Goal: Transaction & Acquisition: Book appointment/travel/reservation

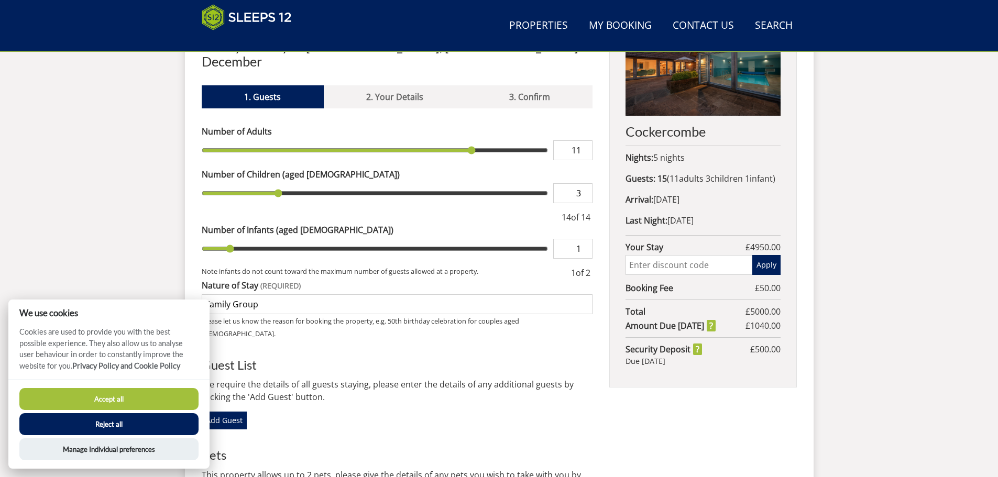
click at [91, 433] on button "Reject all" at bounding box center [108, 424] width 179 height 22
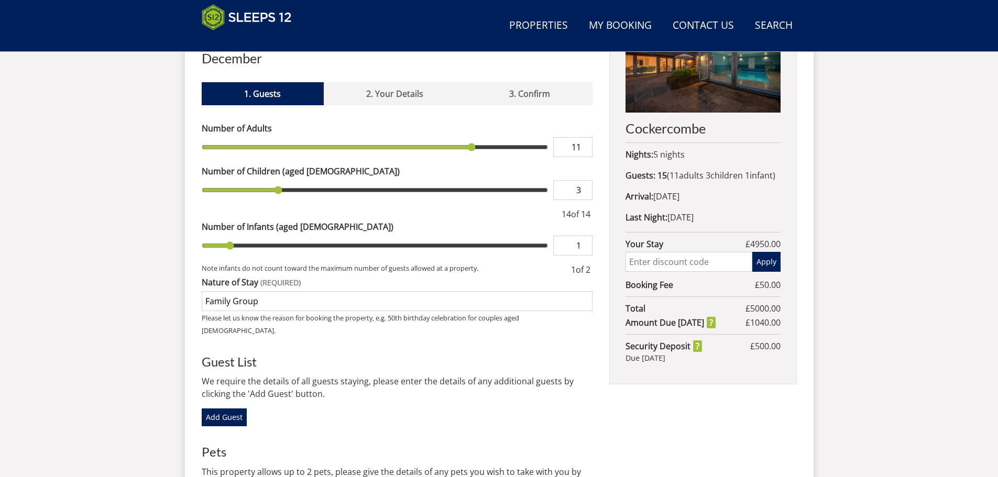
scroll to position [314, 0]
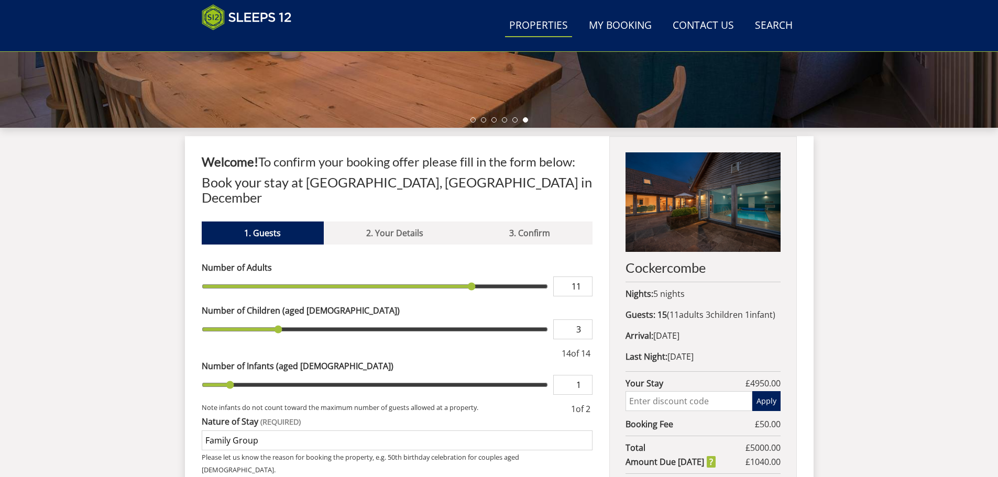
click at [528, 20] on link "Properties" at bounding box center [538, 26] width 67 height 24
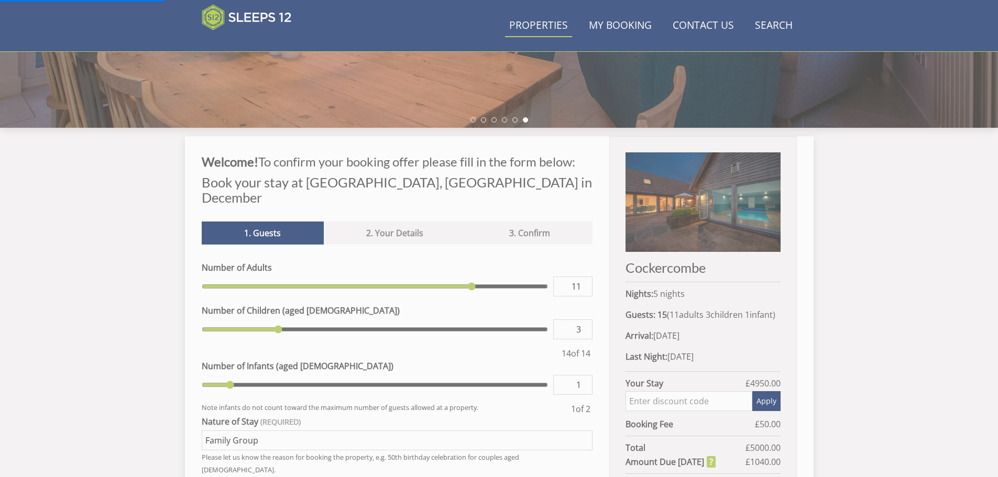
click at [545, 29] on link "Properties" at bounding box center [538, 26] width 67 height 24
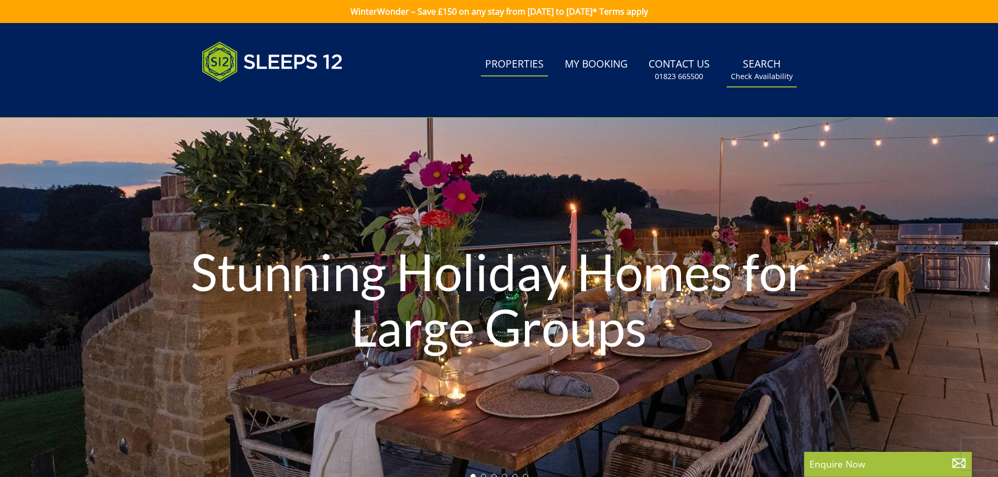
click at [771, 53] on link "Search Check Availability" at bounding box center [761, 70] width 70 height 34
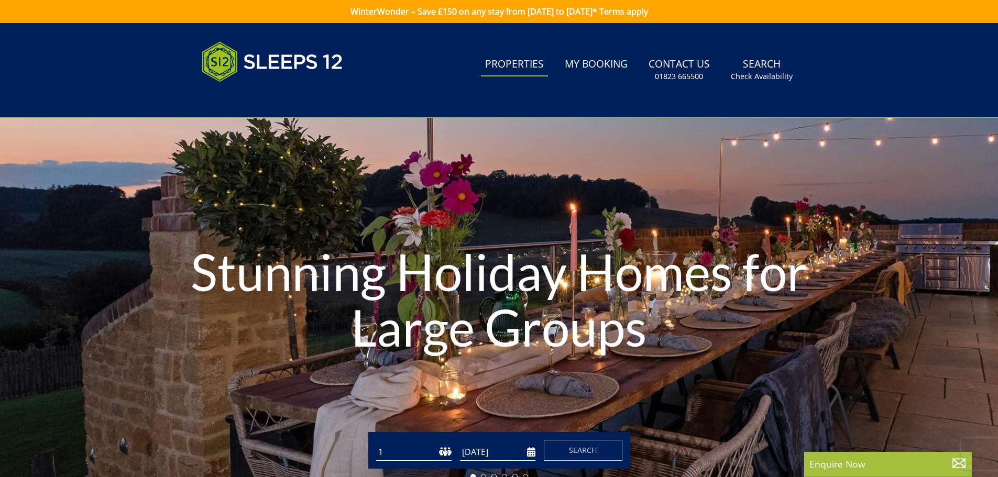
click at [427, 449] on select "1 2 3 4 5 6 7 8 9 10 11 12 13 14 15 16 17 18 19 20 21 22 23 24 25 26 27 28 29 3…" at bounding box center [413, 452] width 75 height 17
select select "13"
click at [376, 444] on select "1 2 3 4 5 6 7 8 9 10 11 12 13 14 15 16 17 18 19 20 21 22 23 24 25 26 27 28 29 3…" at bounding box center [413, 452] width 75 height 17
click at [477, 457] on input "[DATE]" at bounding box center [497, 452] width 75 height 17
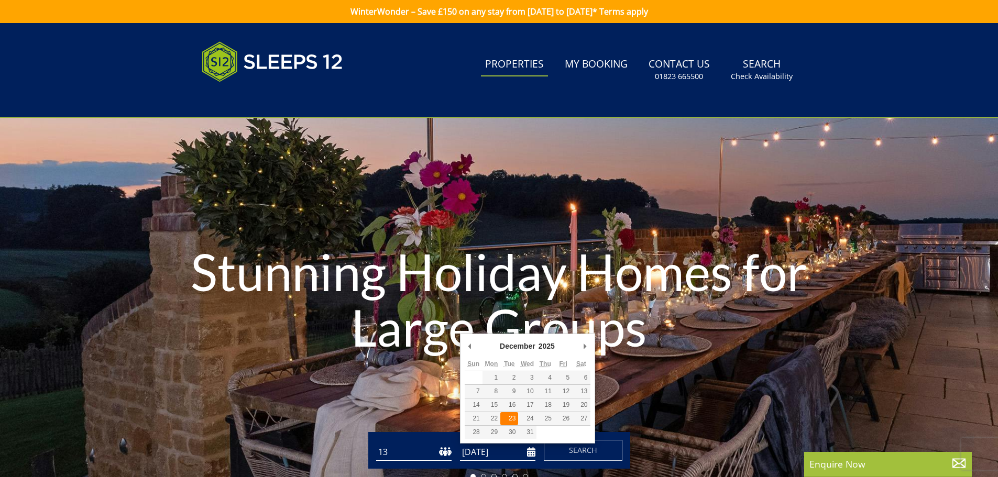
type input "23/12/2025"
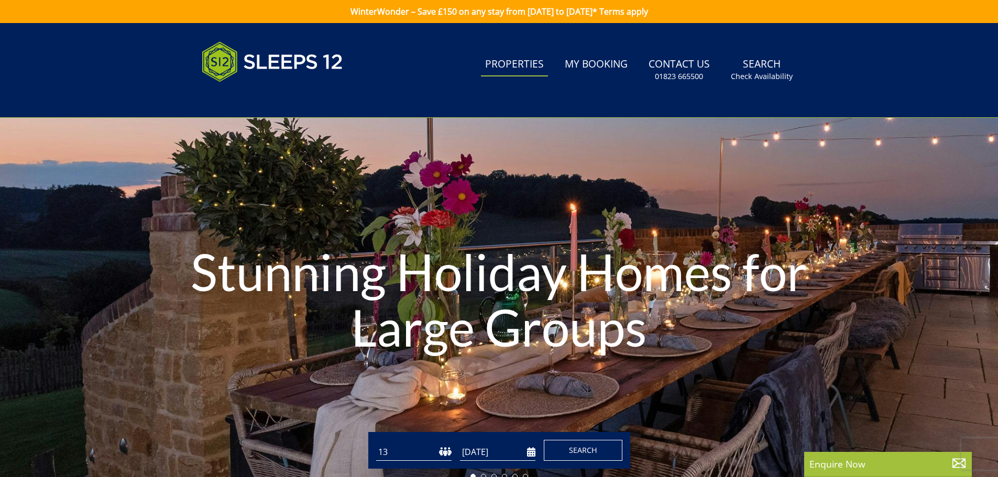
click at [562, 452] on button "Search" at bounding box center [583, 450] width 79 height 21
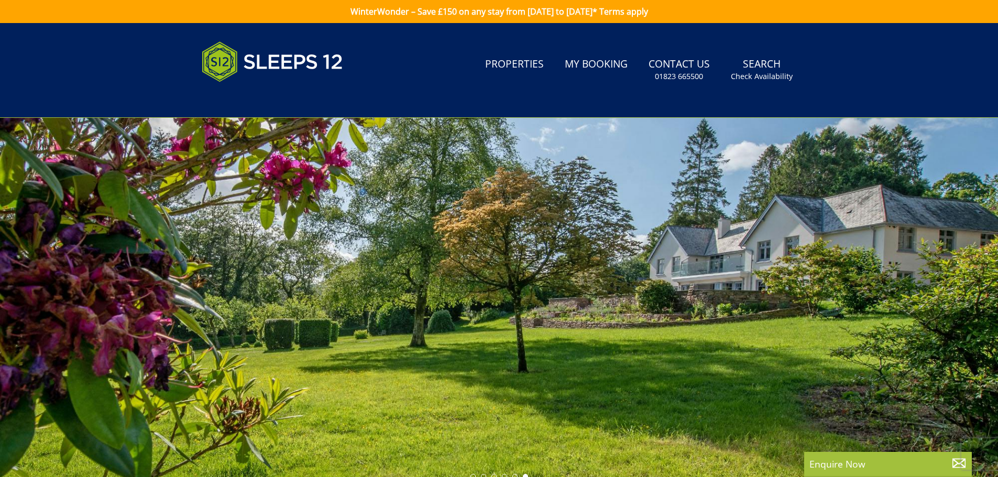
select select "13"
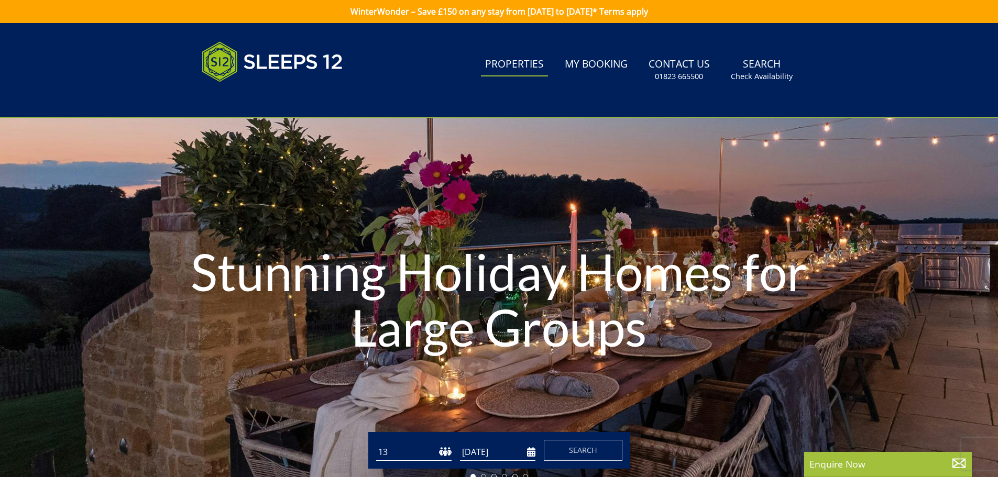
scroll to position [193, 0]
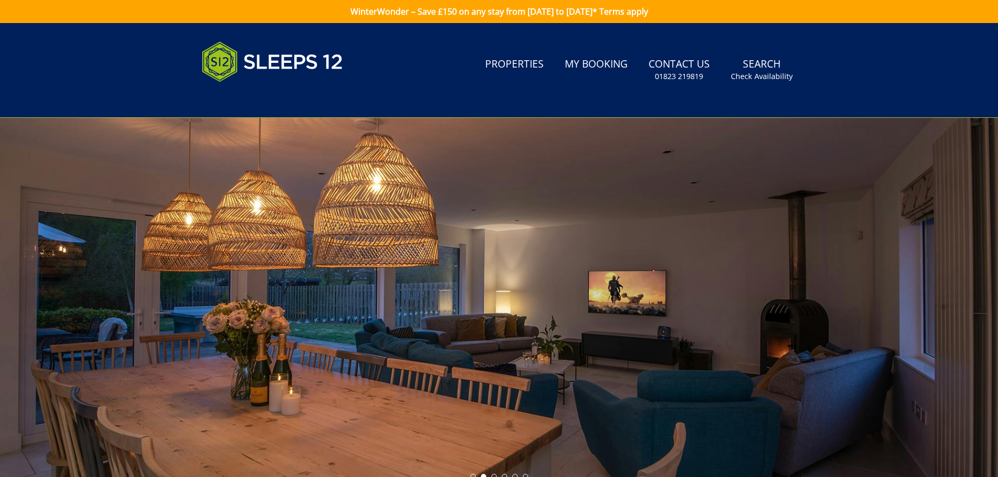
click at [420, 12] on link "WinterWonder – Save £150 on any stay from [DATE] to [DATE]* Terms apply" at bounding box center [499, 11] width 998 height 23
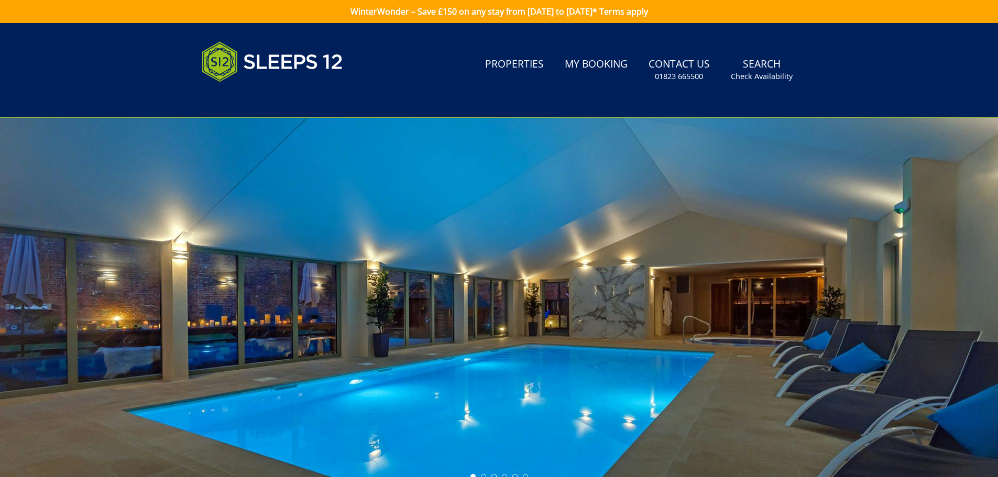
click at [580, 12] on link "WinterWonder – Save £150 on any stay from [DATE] to [DATE]* Terms apply" at bounding box center [499, 11] width 998 height 23
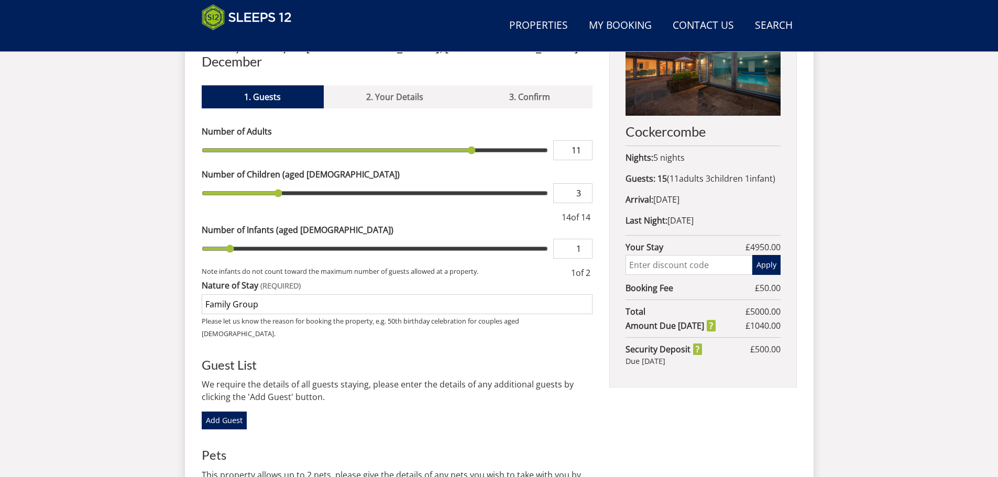
click at [630, 275] on input "text" at bounding box center [688, 265] width 126 height 20
type input "WinterWonder"
click at [772, 275] on button "Apply" at bounding box center [766, 265] width 28 height 20
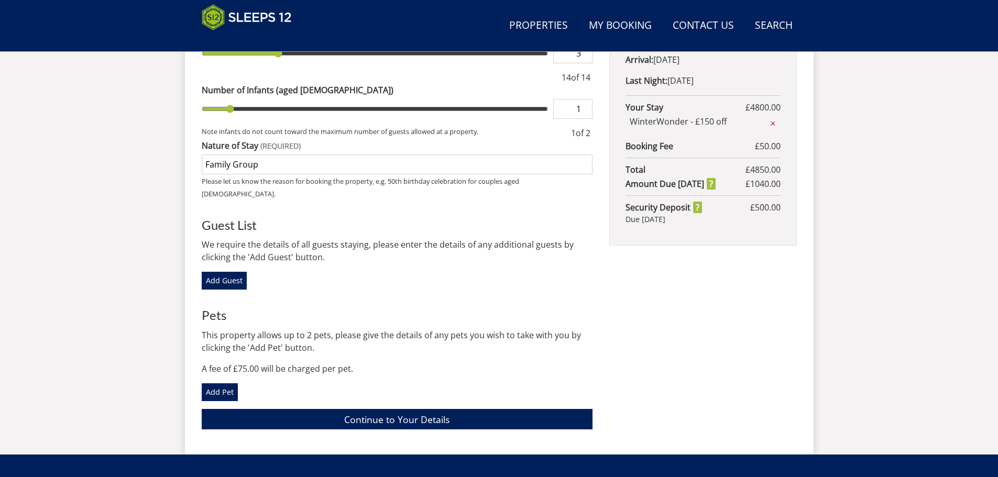
scroll to position [729, 0]
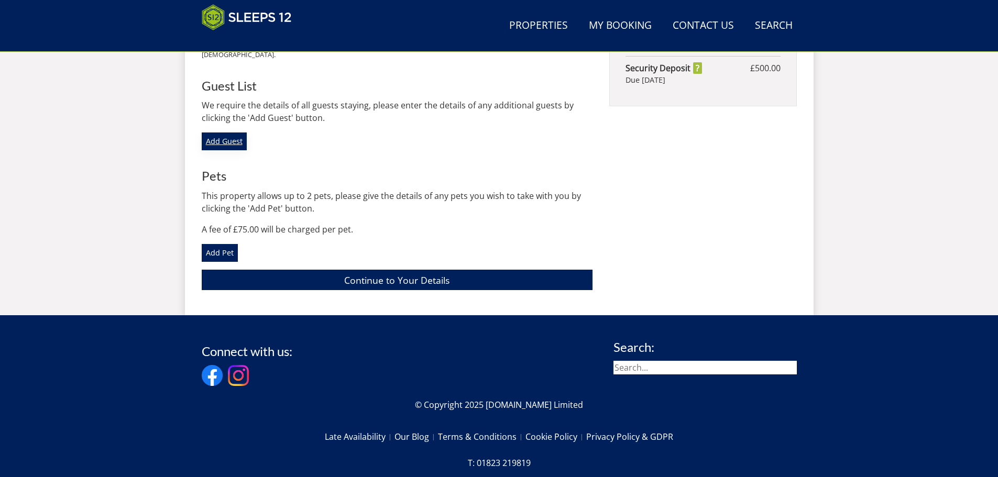
click at [216, 132] on link "Add Guest" at bounding box center [224, 141] width 45 height 18
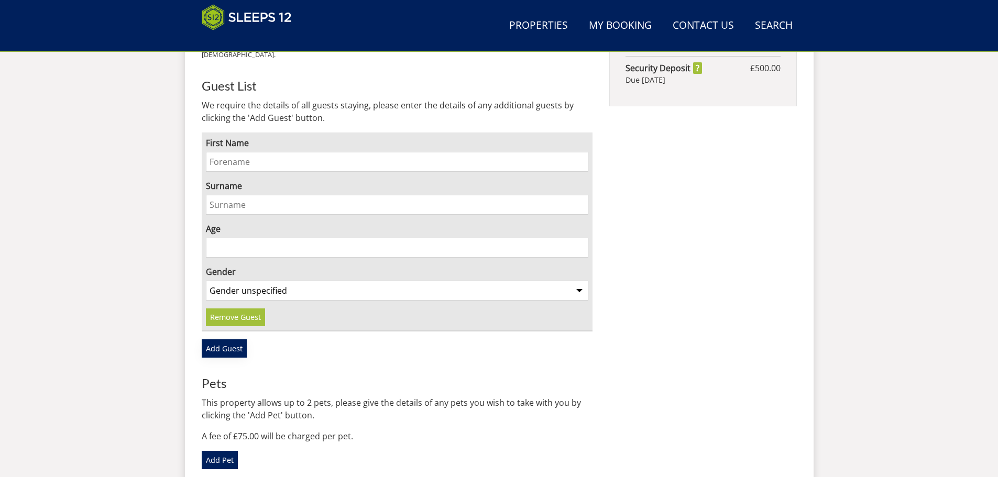
scroll to position [590, 0]
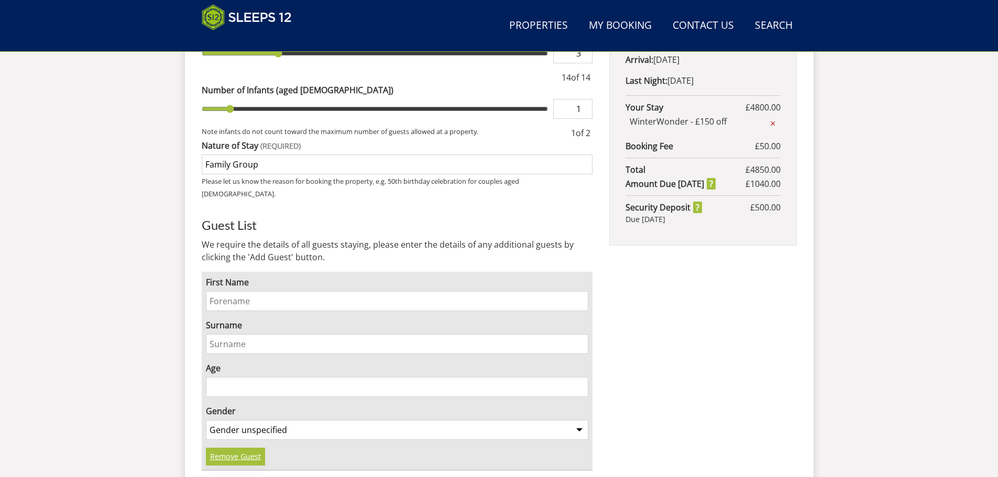
click at [230, 448] on link "Remove Guest" at bounding box center [235, 457] width 59 height 18
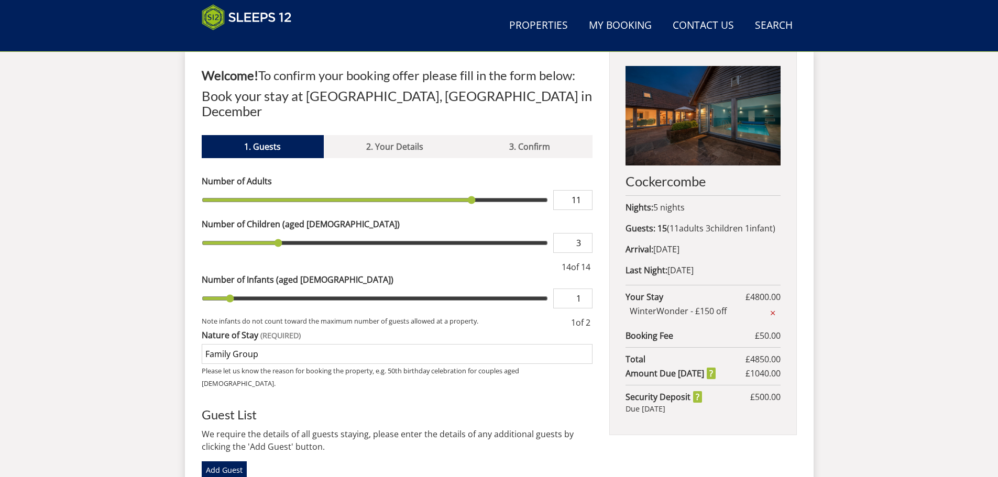
scroll to position [310, 0]
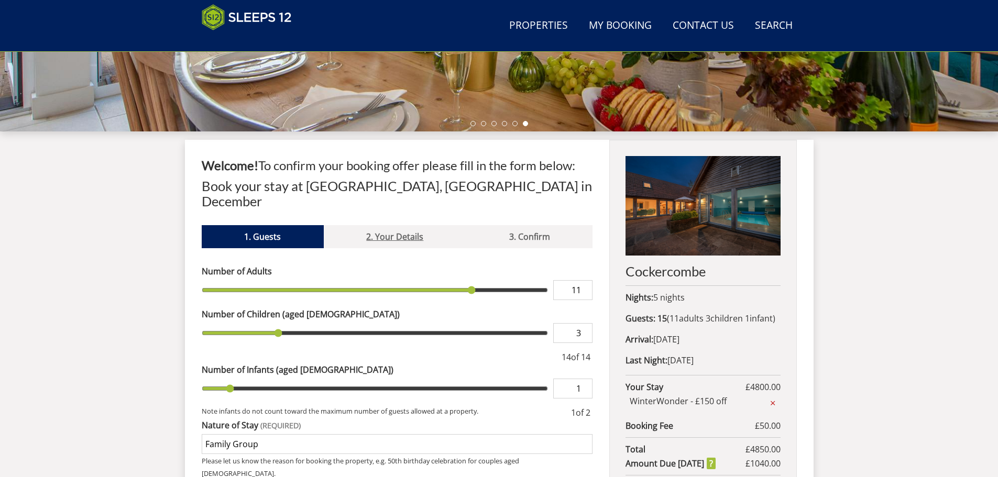
click at [396, 227] on link "2. Your Details" at bounding box center [395, 236] width 142 height 23
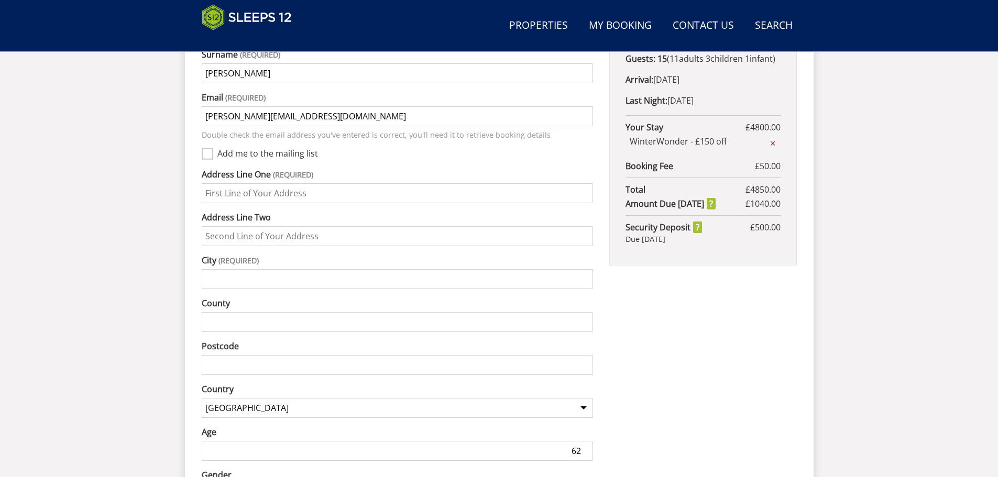
scroll to position [590, 0]
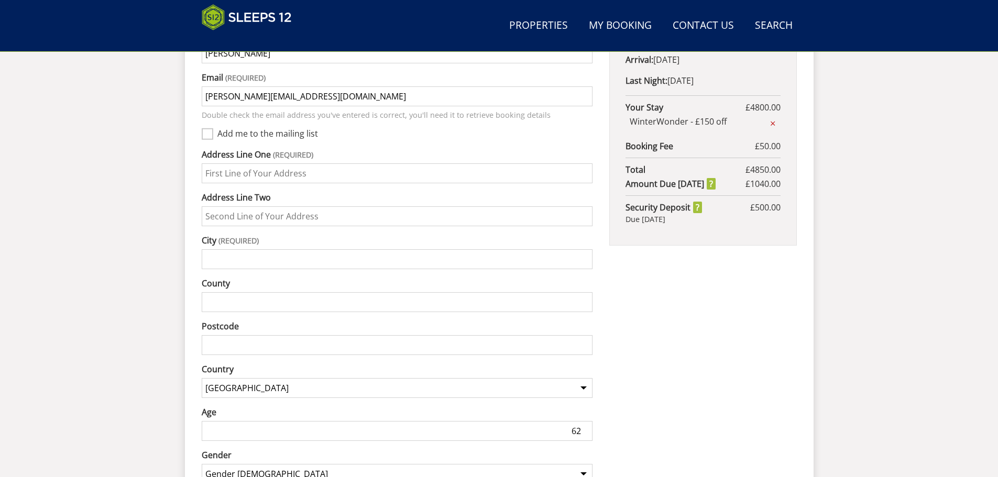
click at [234, 163] on input "Address Line One" at bounding box center [397, 173] width 391 height 20
type input "60 Cranford Road"
type input "Barton Seagrave"
type input "Kettering"
type input "Northants"
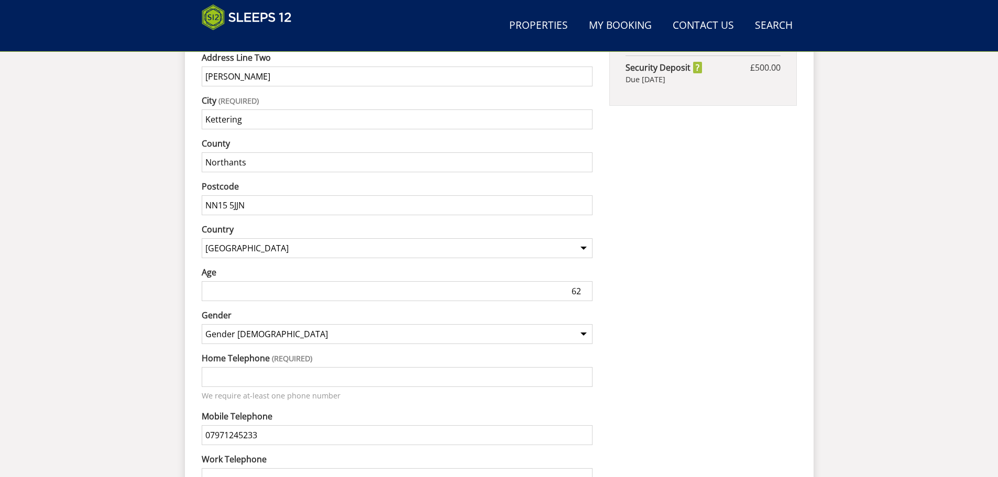
scroll to position [869, 0]
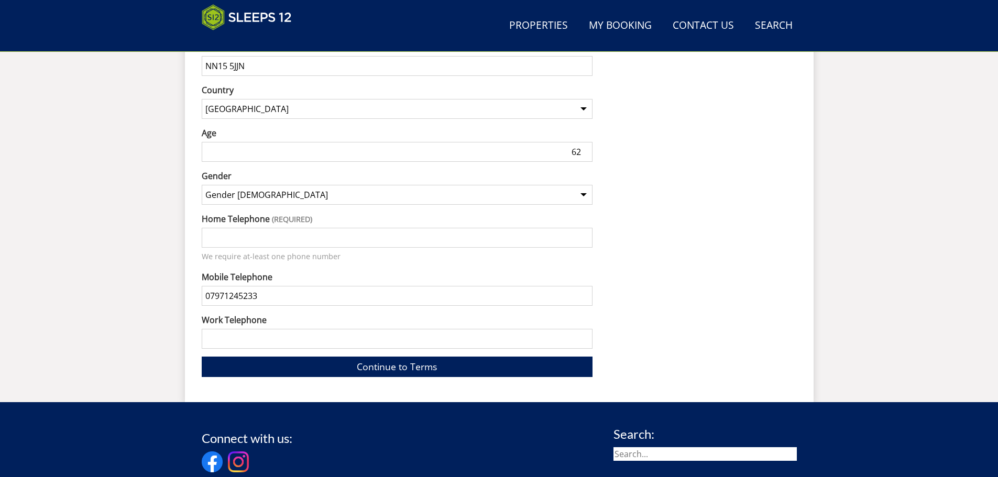
type input "NN15 5JJN"
click at [218, 228] on input "Home Telephone" at bounding box center [397, 238] width 391 height 20
type input "07971245233"
click at [385, 357] on link "Continue to Terms" at bounding box center [397, 367] width 391 height 20
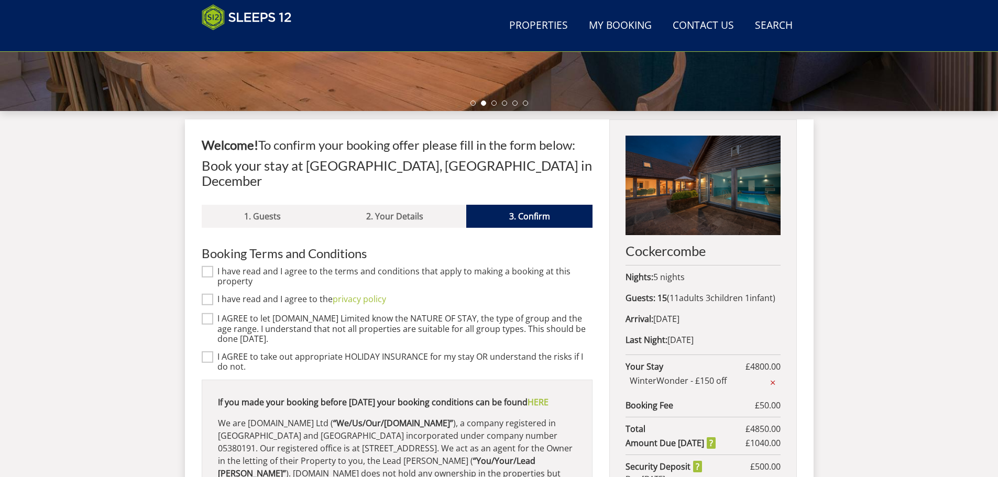
scroll to position [311, 0]
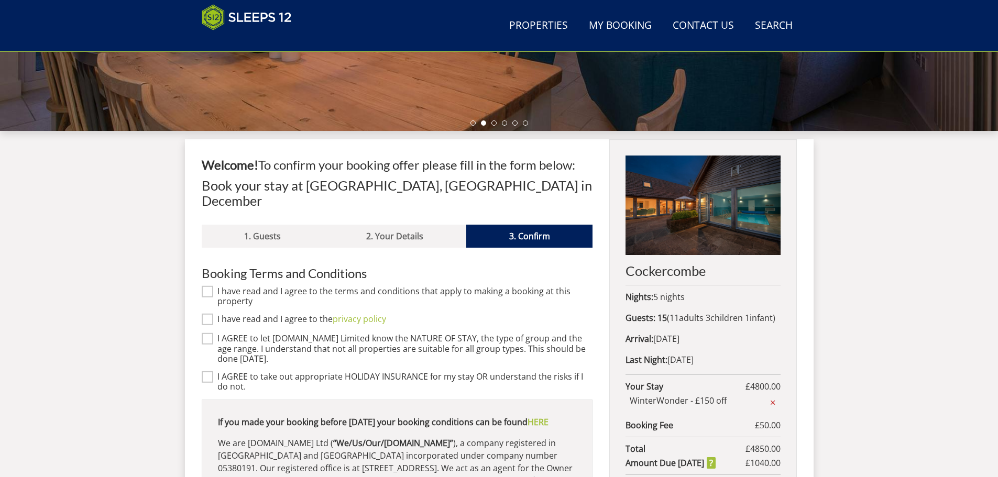
click at [214, 286] on div "I have read and I agree to the terms and conditions that apply to making a book…" at bounding box center [397, 296] width 391 height 20
click at [204, 286] on input "I have read and I agree to the terms and conditions that apply to making a book…" at bounding box center [208, 292] width 12 height 12
checkbox input "true"
click at [208, 314] on input "I have read and I agree to the privacy policy" at bounding box center [208, 320] width 12 height 12
checkbox input "true"
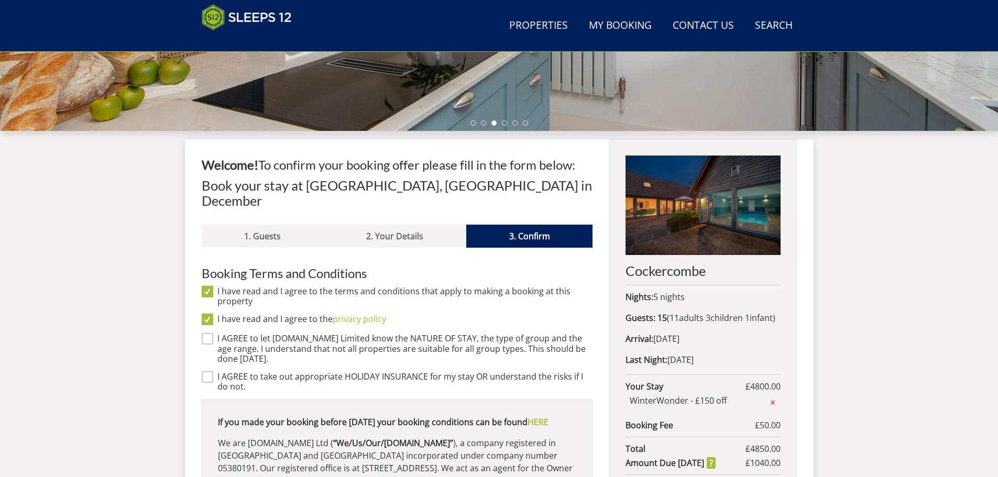
click at [210, 333] on input "I AGREE to let Sleeps12.com Limited know the NATURE OF STAY, the type of group …" at bounding box center [208, 339] width 12 height 12
checkbox input "true"
click at [202, 372] on div "I AGREE to take out appropriate HOLIDAY INSURANCE for my stay OR understand the…" at bounding box center [397, 382] width 391 height 20
click at [208, 371] on input "I AGREE to take out appropriate HOLIDAY INSURANCE for my stay OR understand the…" at bounding box center [208, 377] width 12 height 12
checkbox input "true"
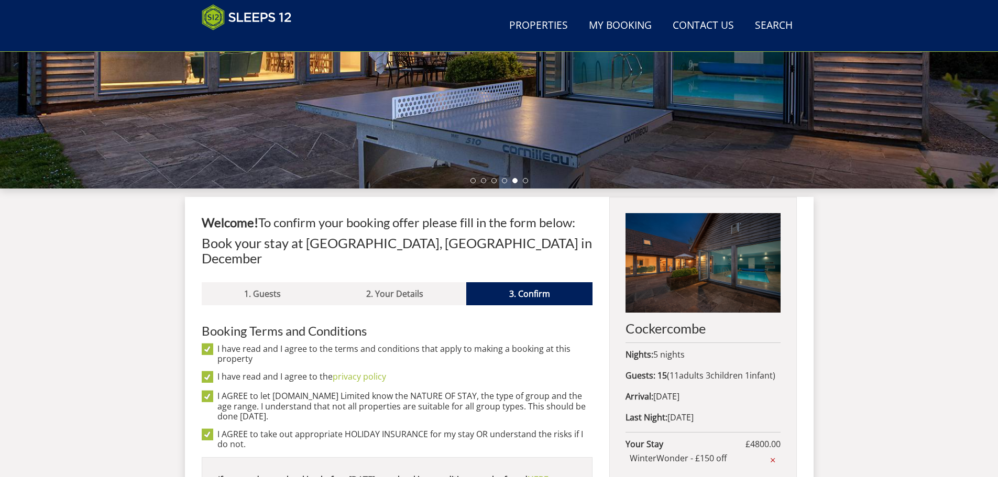
scroll to position [286, 0]
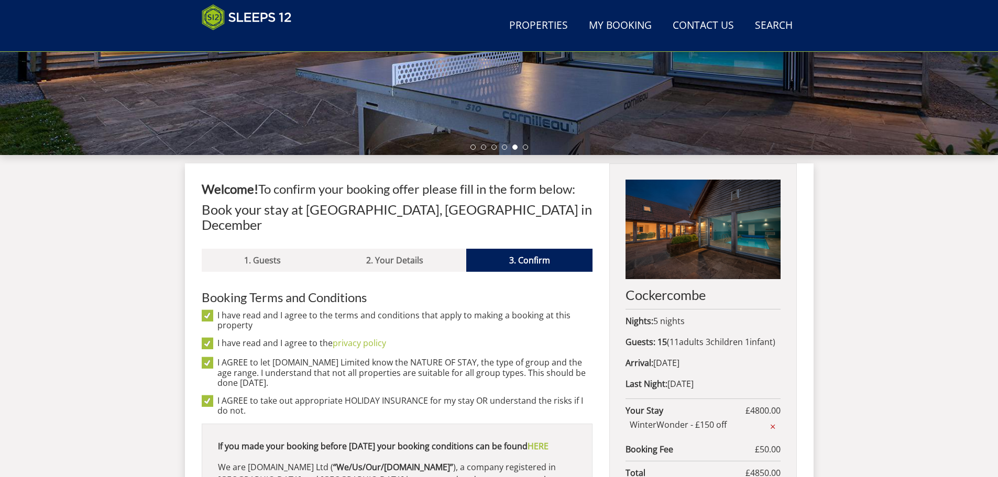
click at [265, 253] on link "1. Guests" at bounding box center [263, 260] width 122 height 23
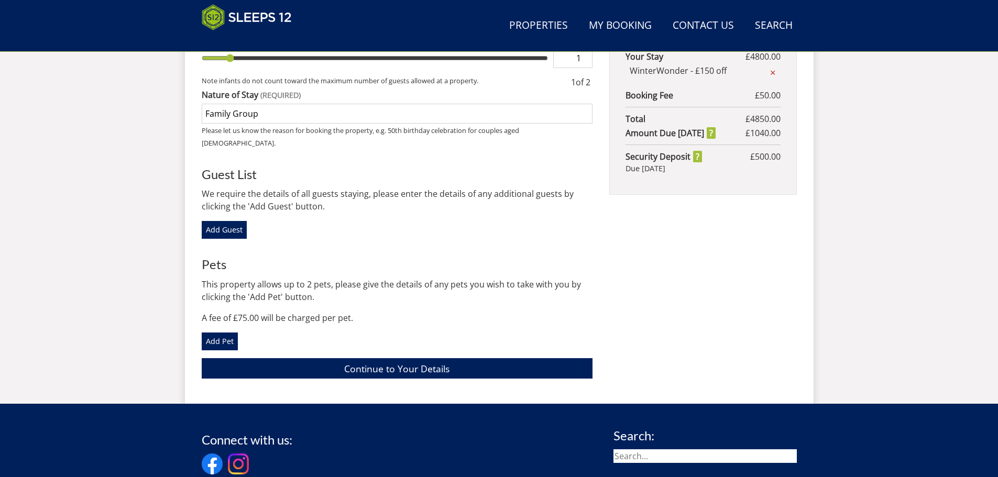
scroll to position [729, 0]
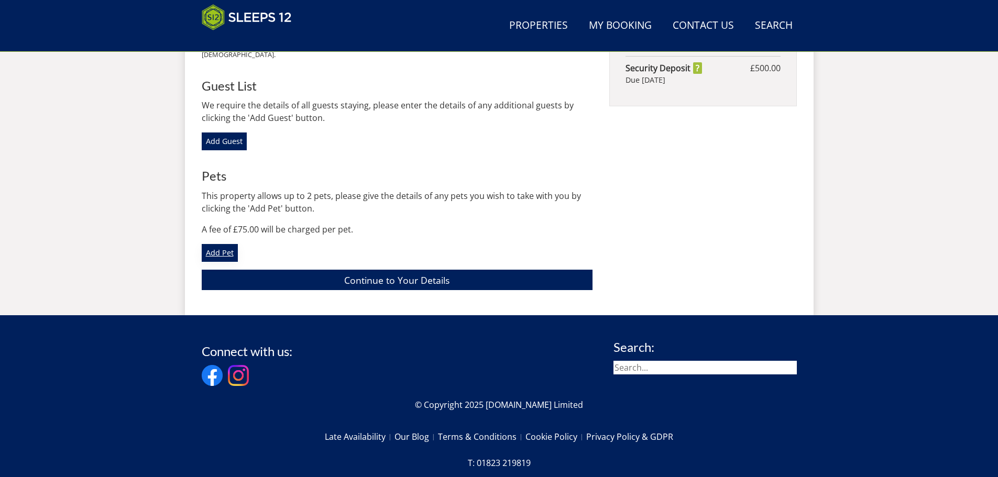
click at [218, 244] on link "Add Pet" at bounding box center [220, 253] width 36 height 18
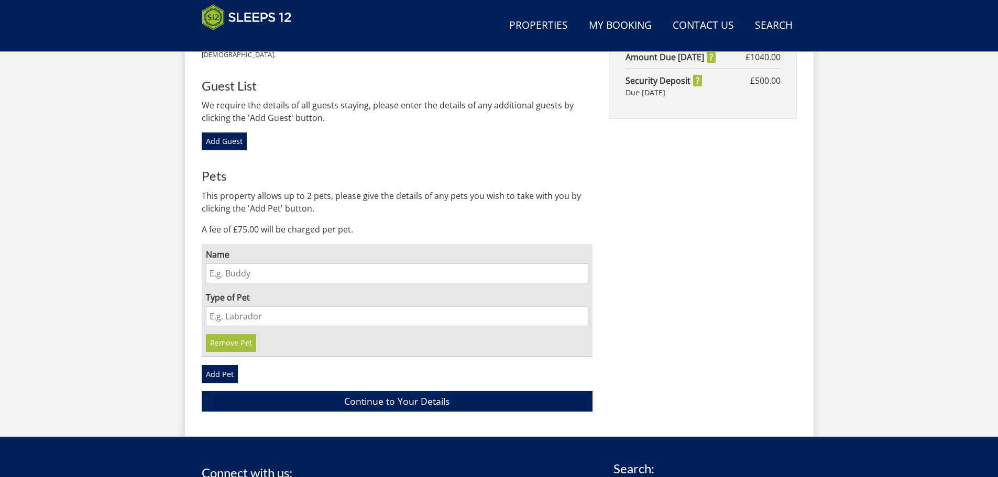
click at [209, 263] on input "Name" at bounding box center [397, 273] width 383 height 20
click at [231, 263] on input "Name" at bounding box center [397, 273] width 383 height 20
type input "Olive"
click at [215, 306] on input "Daschund" at bounding box center [397, 316] width 383 height 20
type input "Daschund"
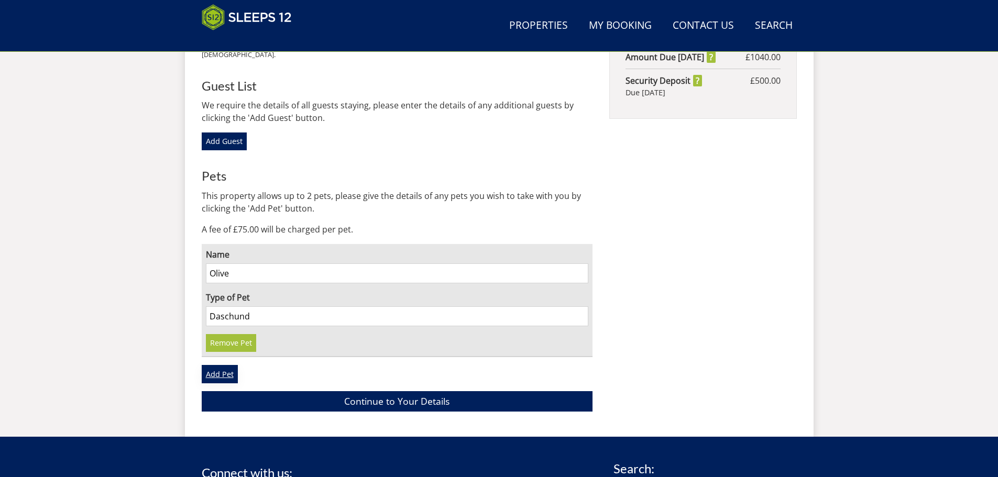
click at [211, 365] on link "Add Pet" at bounding box center [220, 374] width 36 height 18
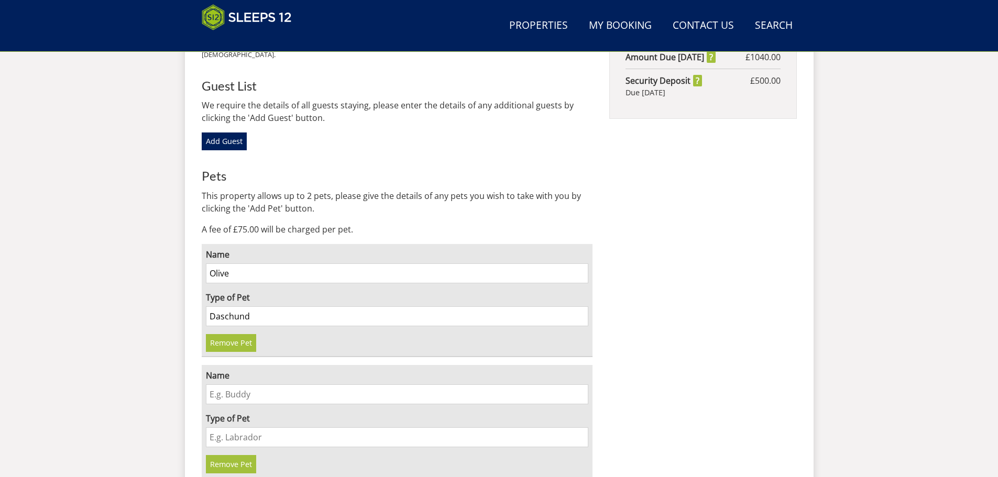
click at [218, 384] on input "Name" at bounding box center [397, 394] width 383 height 20
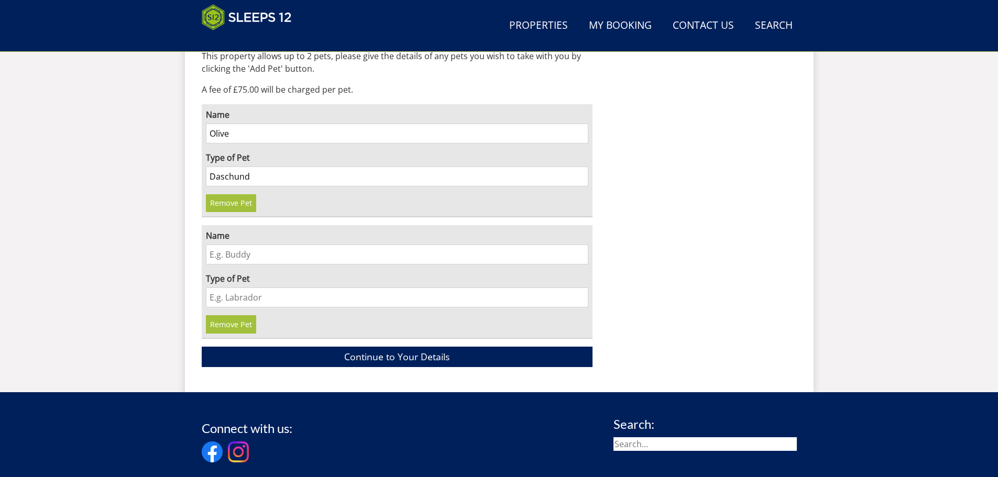
click at [227, 287] on input "Type of Pet" at bounding box center [397, 297] width 383 height 20
type input "Cockerpoo"
click at [241, 245] on input "Name" at bounding box center [397, 255] width 383 height 20
click at [215, 245] on input "Name" at bounding box center [397, 255] width 383 height 20
click at [225, 245] on input "Name" at bounding box center [397, 255] width 383 height 20
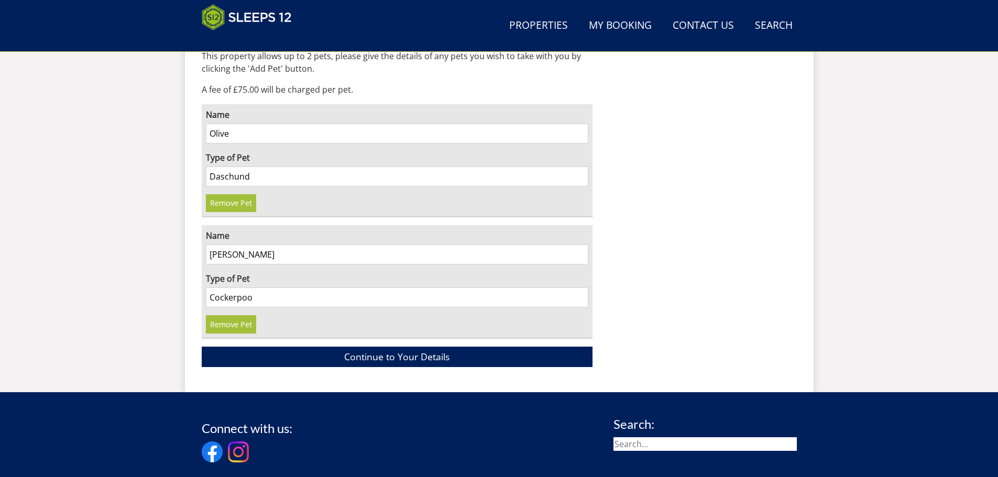
type input "Lottie"
click at [281, 347] on link "Continue to Your Details" at bounding box center [397, 357] width 391 height 20
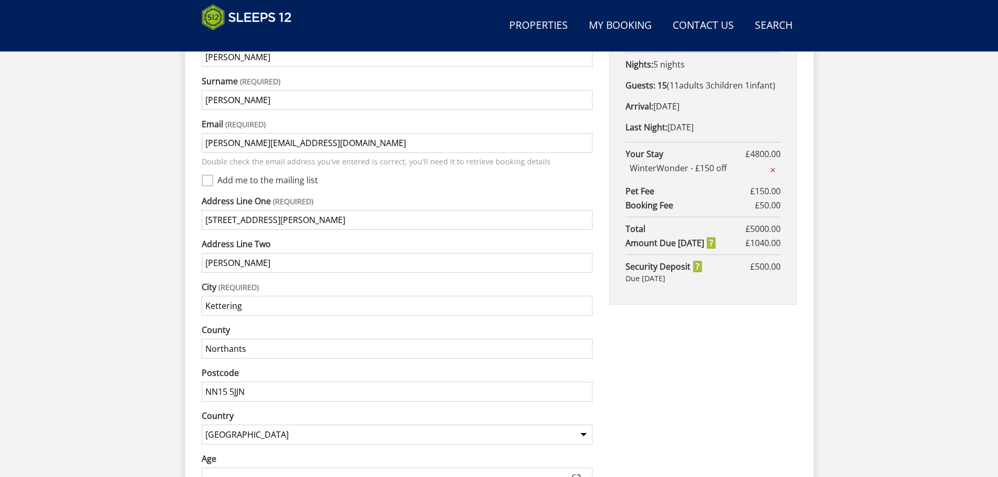
scroll to position [457, 0]
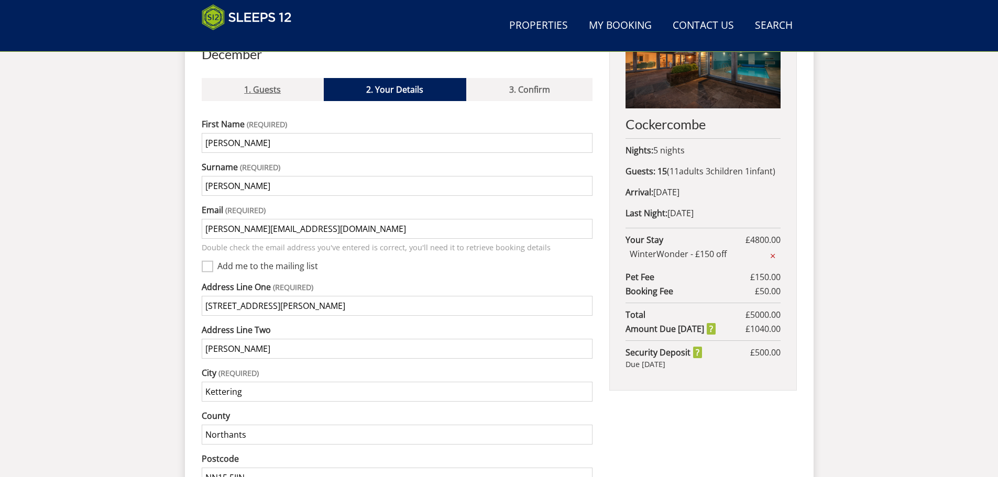
click at [267, 78] on link "1. Guests" at bounding box center [263, 89] width 122 height 23
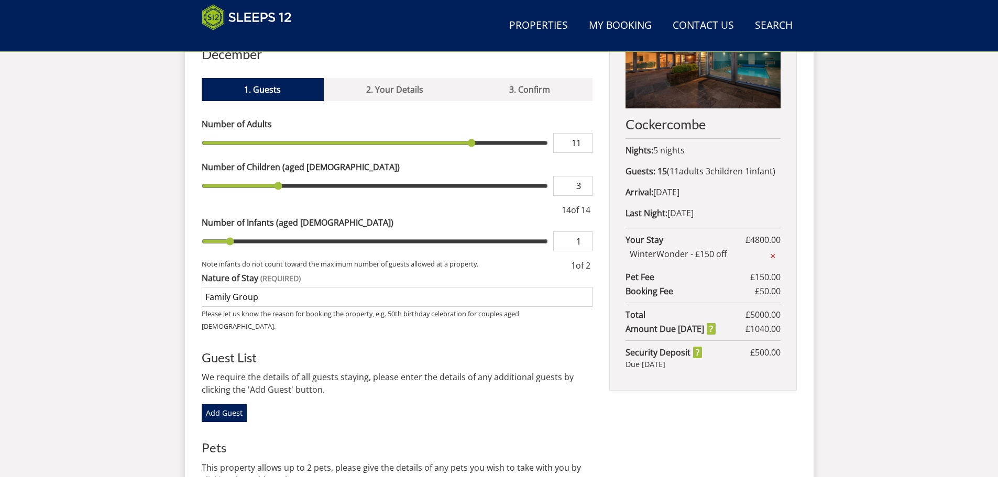
scroll to position [450, 0]
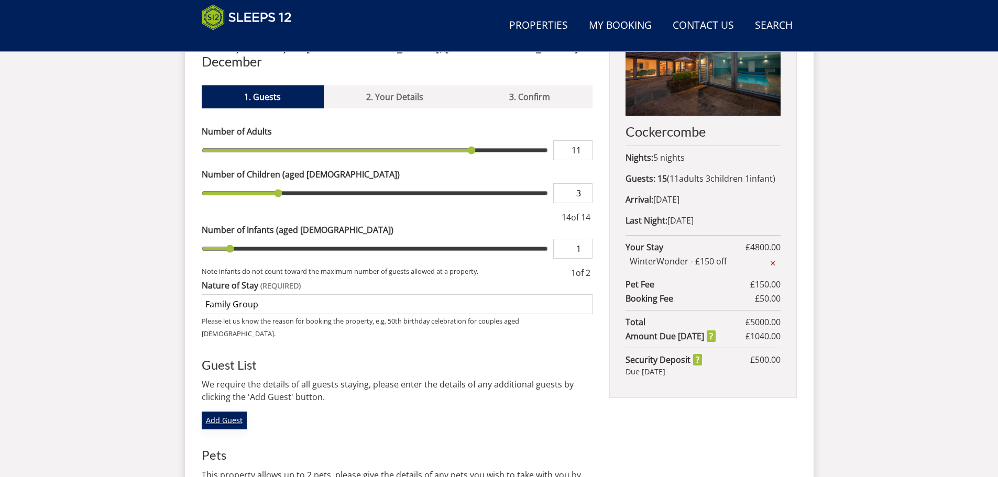
click at [218, 412] on link "Add Guest" at bounding box center [224, 421] width 45 height 18
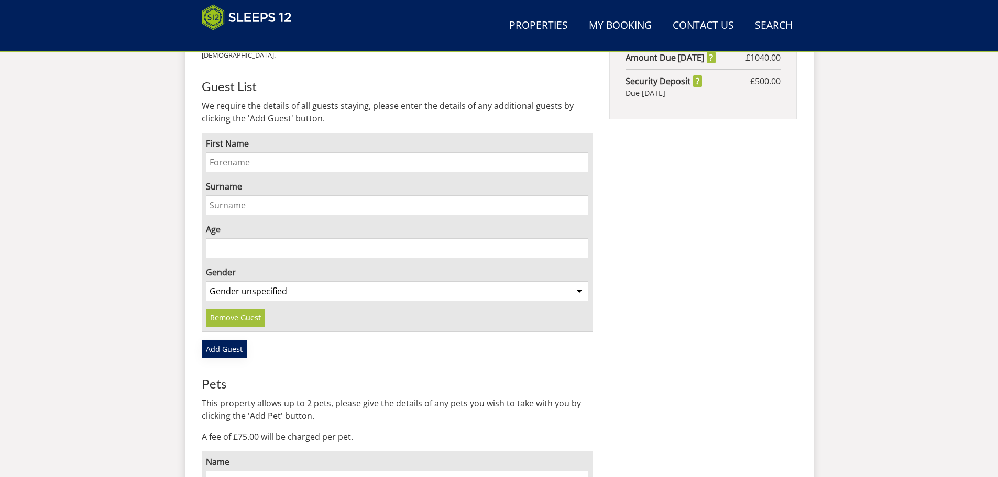
scroll to position [729, 0]
click at [229, 151] on input "First Name" at bounding box center [397, 161] width 383 height 20
drag, startPoint x: 318, startPoint y: 131, endPoint x: 235, endPoint y: 136, distance: 83.4
click at [235, 151] on input "David Cummings" at bounding box center [397, 161] width 383 height 20
type input "David"
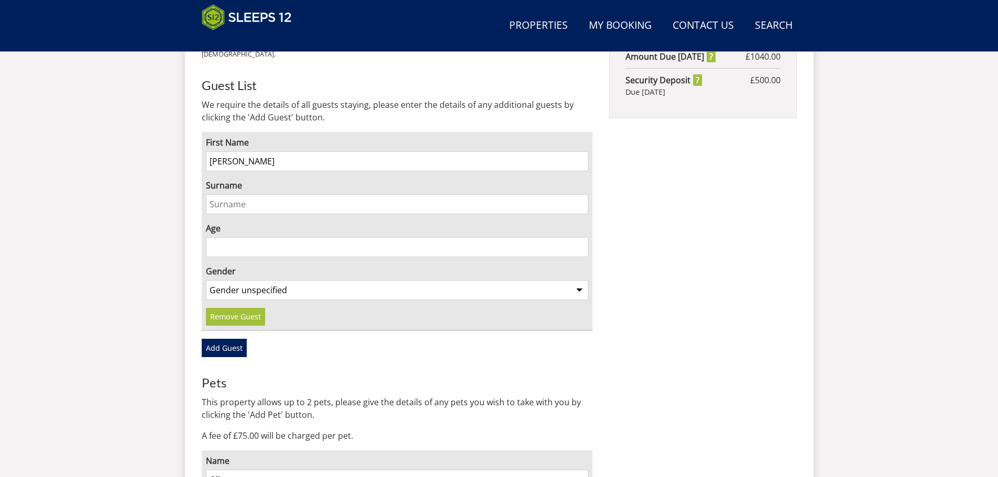
click at [217, 194] on input "Surname" at bounding box center [397, 204] width 383 height 20
type input "Cummings"
click at [581, 237] on input "0" at bounding box center [397, 247] width 383 height 20
type input "072"
click at [294, 280] on select "Gender unspecified Gender male Gender female" at bounding box center [397, 290] width 383 height 20
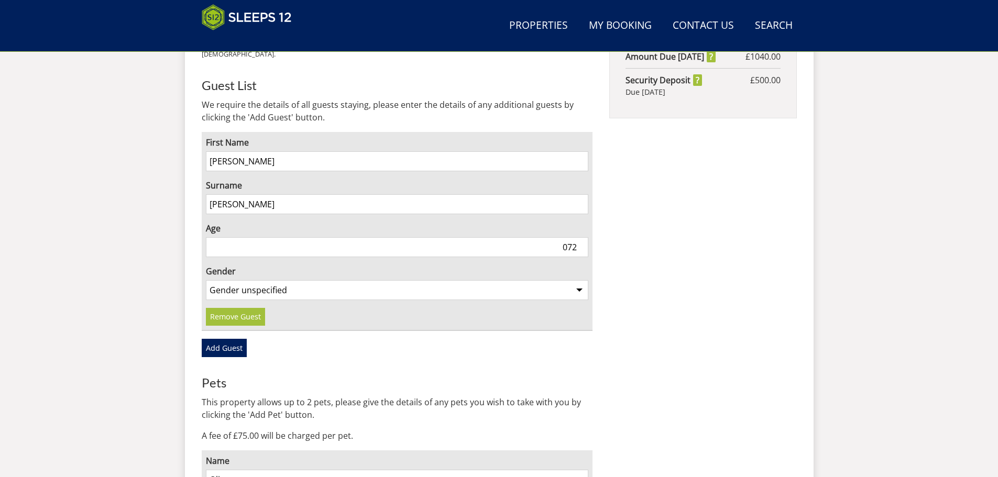
select select "gender_male"
click at [206, 280] on select "Gender unspecified Gender male Gender female" at bounding box center [397, 290] width 383 height 20
click at [226, 339] on link "Add Guest" at bounding box center [224, 348] width 45 height 18
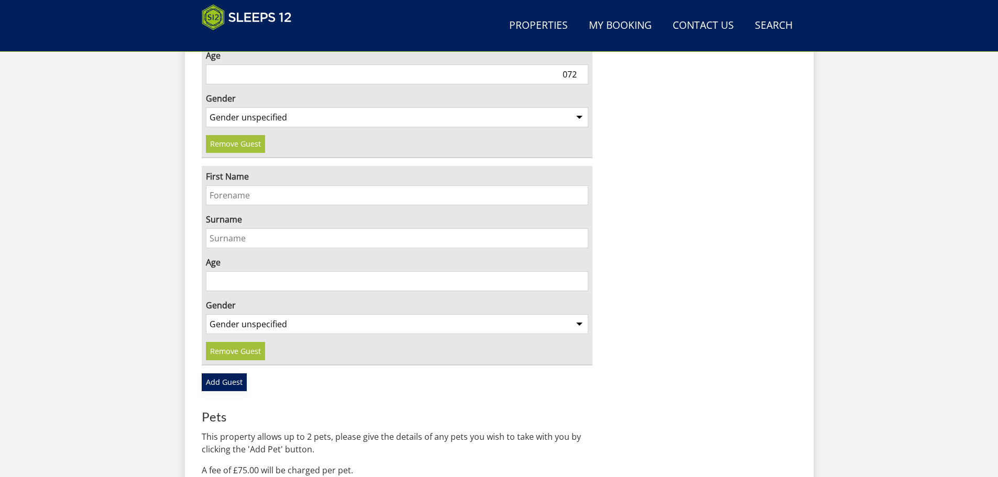
scroll to position [869, 0]
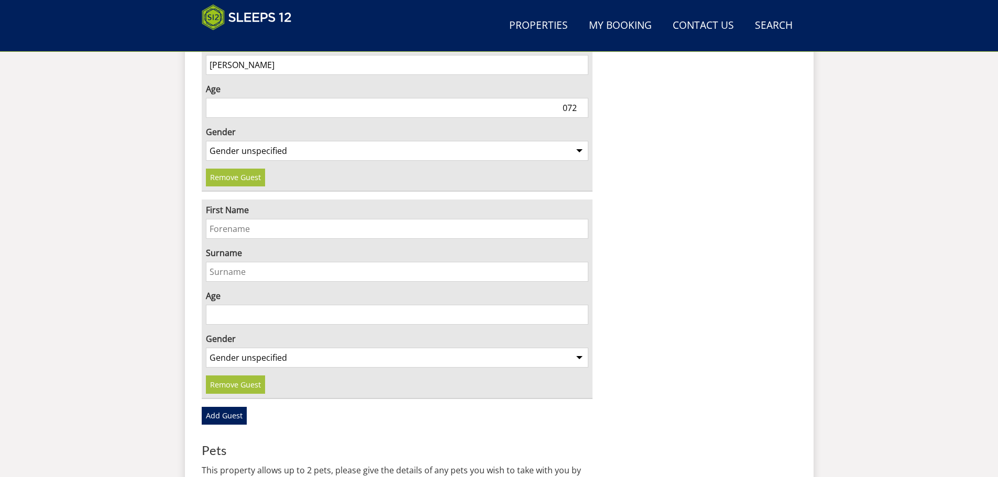
click at [562, 98] on input "072" at bounding box center [397, 108] width 383 height 20
type input "72"
click at [243, 219] on input "First Name" at bounding box center [397, 229] width 383 height 20
drag, startPoint x: 276, startPoint y: 202, endPoint x: 245, endPoint y: 203, distance: 30.9
click at [245, 219] on input "Suzanne Harvey" at bounding box center [397, 229] width 383 height 20
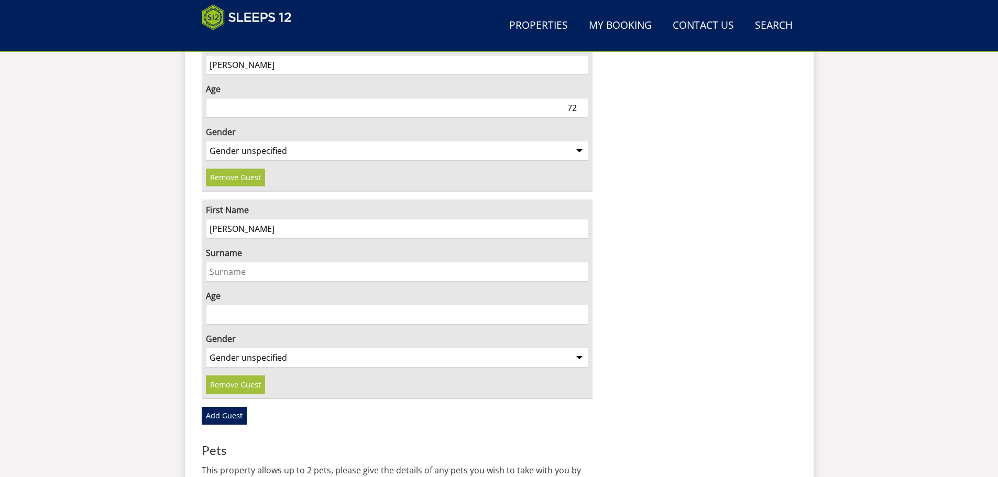
type input "Suzanne"
click at [228, 262] on input "Surname" at bounding box center [397, 272] width 383 height 20
type input "Harveey"
drag, startPoint x: 248, startPoint y: 203, endPoint x: 188, endPoint y: 202, distance: 60.2
click at [188, 202] on div "Welcome! To confirm your booking offer please fill in the form below: Book your…" at bounding box center [499, 185] width 628 height 1209
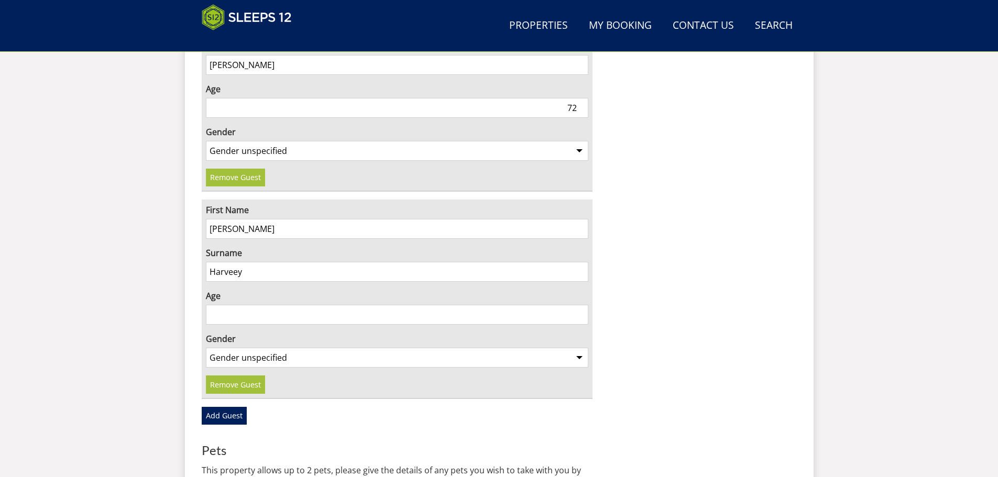
type input "Sophie"
drag, startPoint x: 258, startPoint y: 243, endPoint x: 175, endPoint y: 242, distance: 82.7
type input "Watson"
click at [227, 305] on input "Age" at bounding box center [397, 315] width 383 height 20
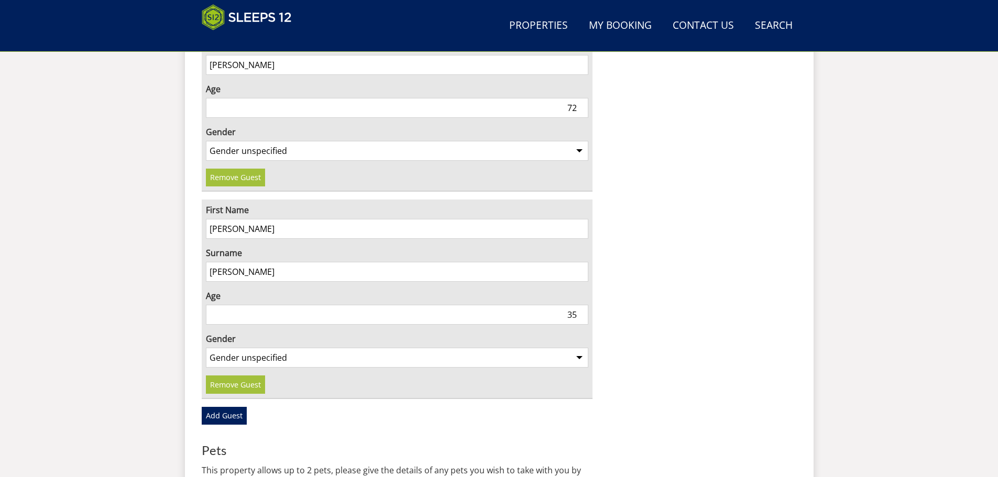
type input "35"
click at [298, 348] on select "Gender unspecified Gender male Gender female" at bounding box center [397, 358] width 383 height 20
select select "gender_female"
click at [206, 348] on select "Gender unspecified Gender male Gender female" at bounding box center [397, 358] width 383 height 20
click at [218, 407] on link "Add Guest" at bounding box center [224, 416] width 45 height 18
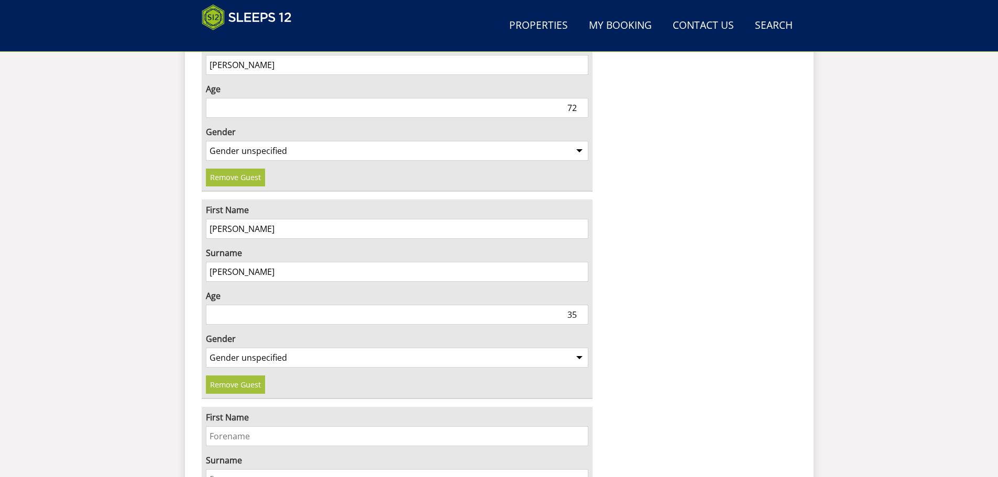
drag, startPoint x: 245, startPoint y: 204, endPoint x: 185, endPoint y: 198, distance: 59.4
click at [185, 198] on div "Welcome! To confirm your booking offer please fill in the form below: Book your…" at bounding box center [499, 288] width 628 height 1415
click at [230, 426] on input "First Name" at bounding box center [397, 436] width 383 height 20
type input "Reece"
click at [224, 469] on input "Surname" at bounding box center [397, 479] width 383 height 20
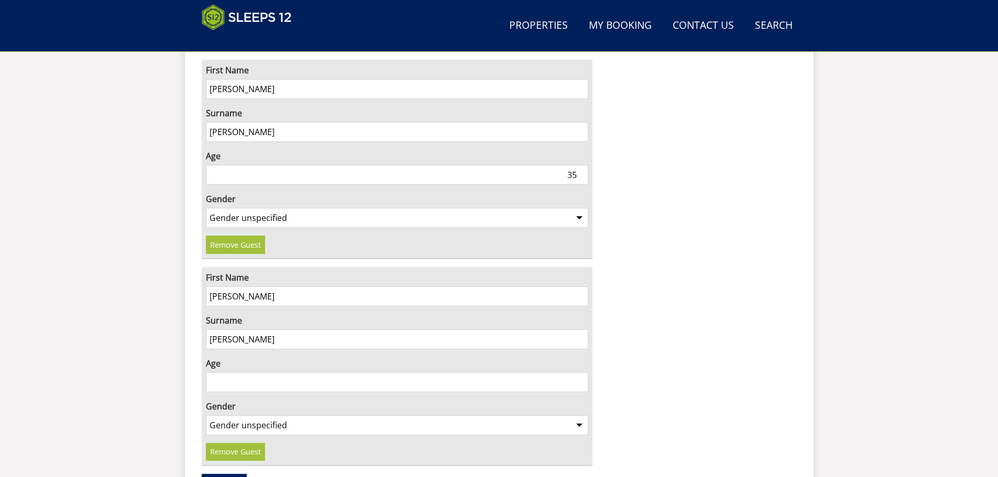
scroll to position [1148, 0]
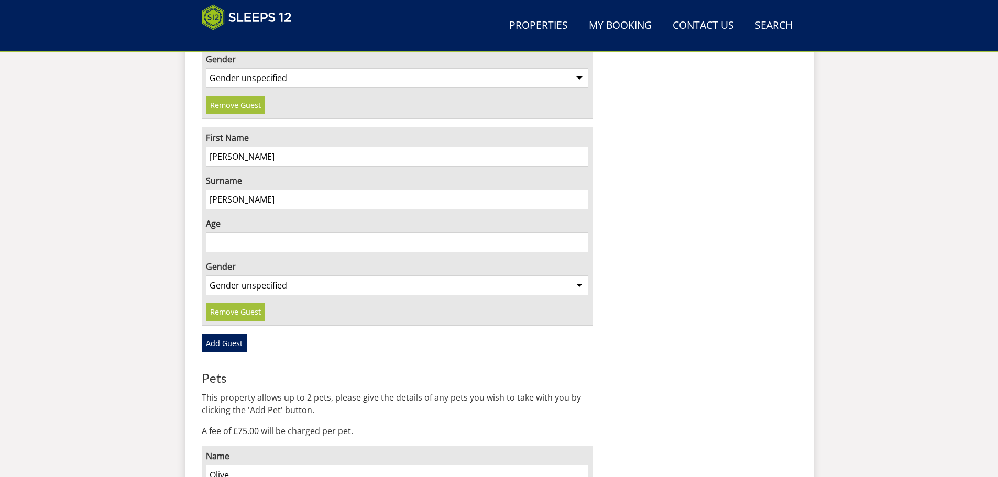
type input "Watson"
click at [217, 233] on input "Age" at bounding box center [397, 243] width 383 height 20
click at [278, 233] on input "Age" at bounding box center [397, 243] width 383 height 20
click at [534, 233] on input "Age" at bounding box center [397, 243] width 383 height 20
type input "39"
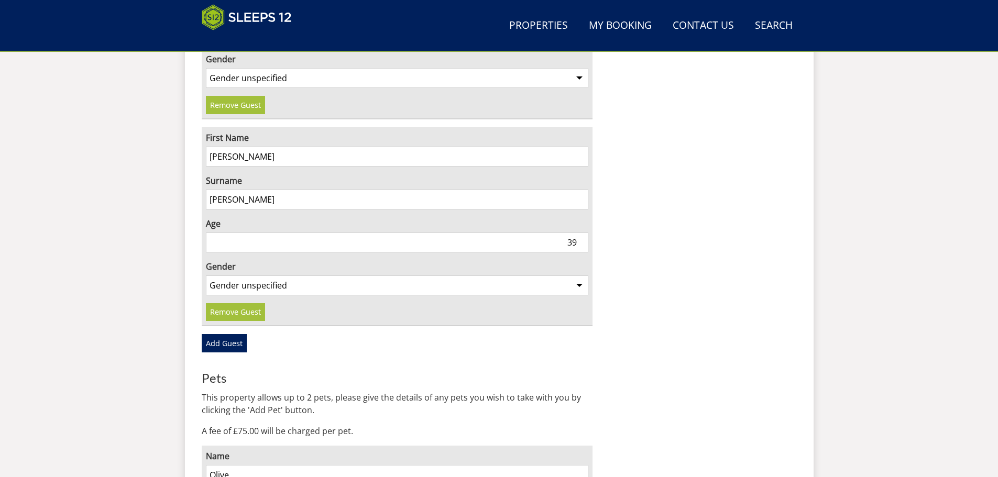
click at [231, 275] on select "Gender unspecified Gender male Gender female" at bounding box center [397, 285] width 383 height 20
select select "gender_male"
click at [206, 275] on select "Gender unspecified Gender male Gender female" at bounding box center [397, 285] width 383 height 20
click at [225, 334] on link "Add Guest" at bounding box center [224, 343] width 45 height 18
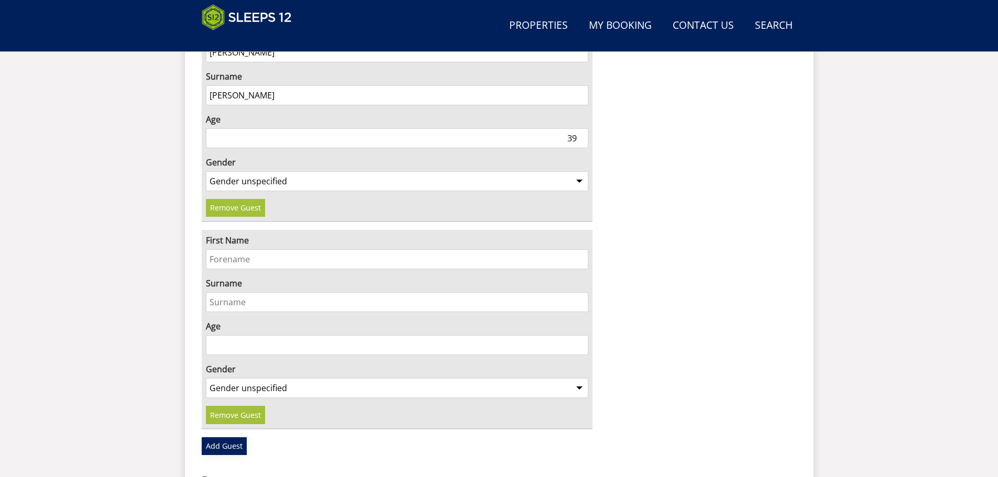
scroll to position [1288, 0]
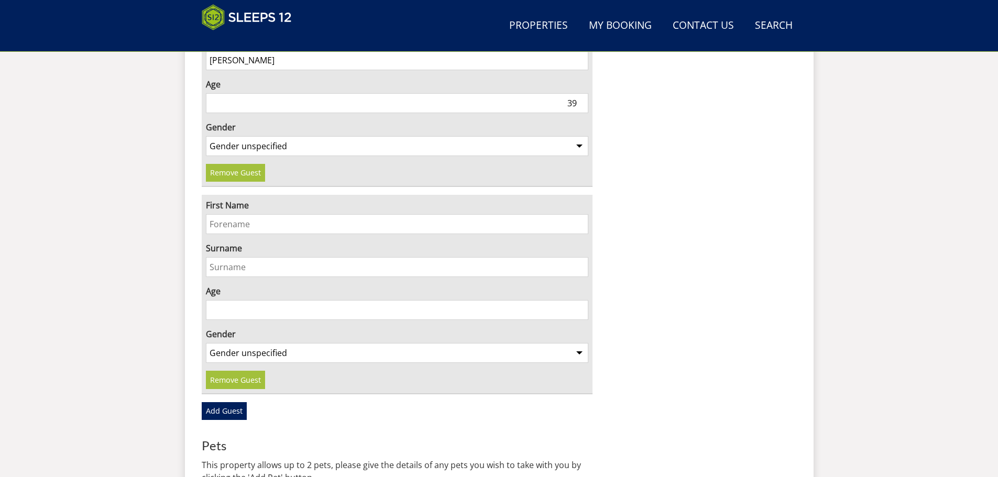
click at [220, 214] on input "First Name" at bounding box center [397, 224] width 383 height 20
type input "Luna"
type input "Watson"
type input "10"
click at [235, 343] on select "Gender unspecified Gender male Gender female" at bounding box center [397, 353] width 383 height 20
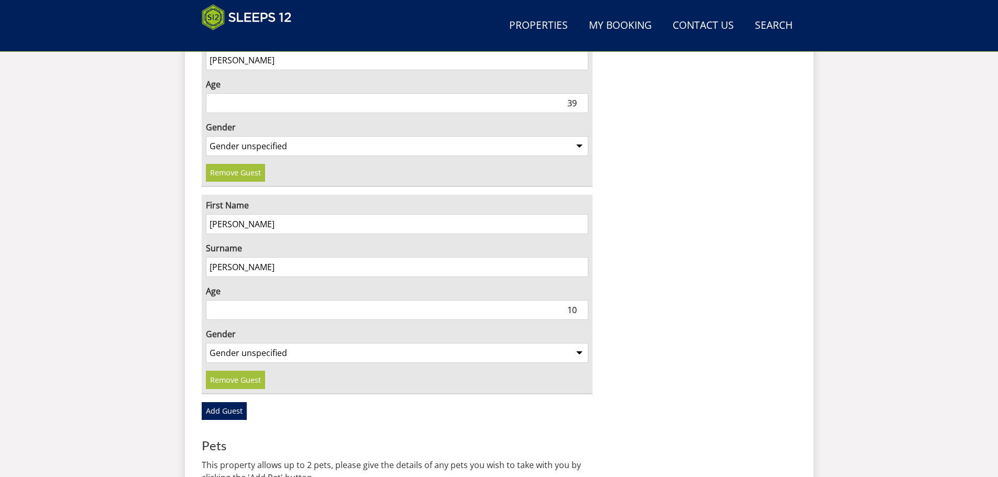
select select "gender_female"
click at [206, 343] on select "Gender unspecified Gender male Gender female" at bounding box center [397, 353] width 383 height 20
click at [222, 402] on link "Add Guest" at bounding box center [224, 411] width 45 height 18
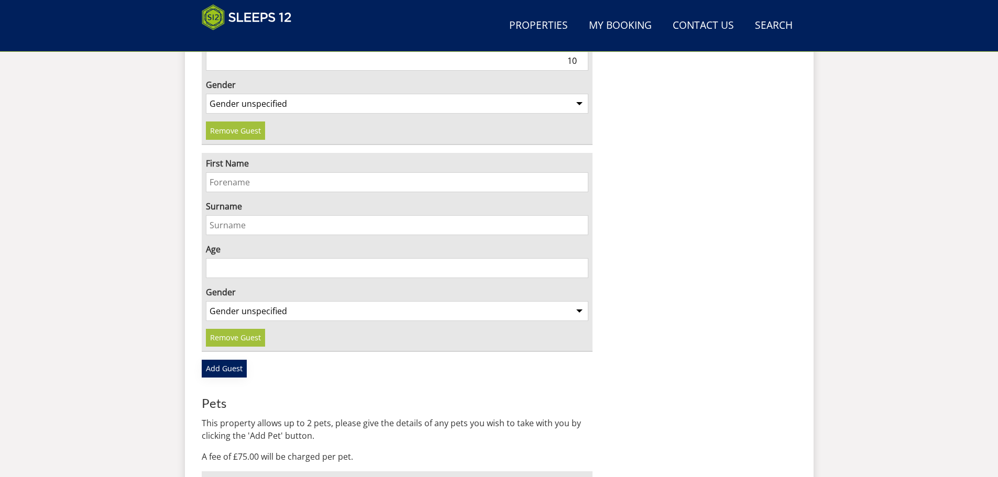
scroll to position [1567, 0]
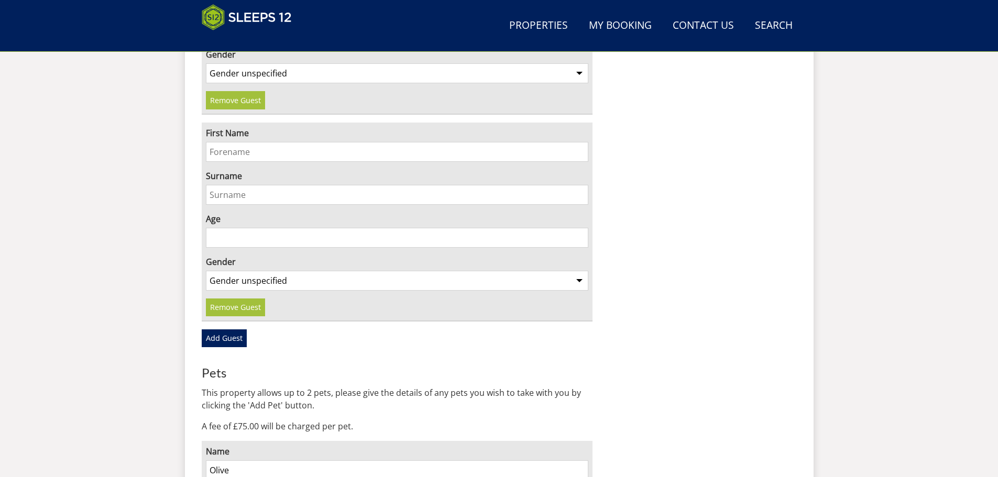
click at [215, 142] on input "First Name" at bounding box center [397, 152] width 383 height 20
type input "Edan"
click at [216, 185] on input "Surname" at bounding box center [397, 195] width 383 height 20
type input "Watson"
click at [215, 228] on input "Age" at bounding box center [397, 238] width 383 height 20
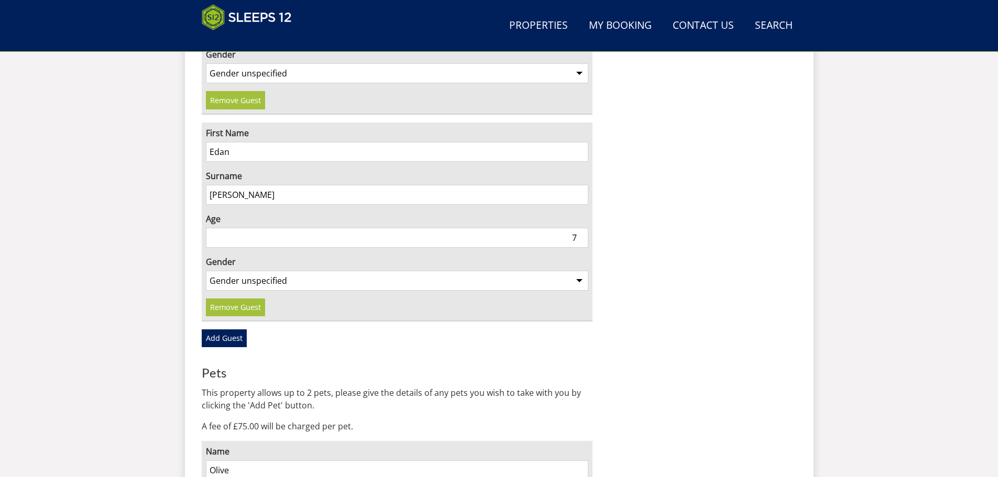
type input "7"
click at [251, 271] on select "Gender unspecified Gender male Gender female" at bounding box center [397, 281] width 383 height 20
select select "gender_male"
click at [206, 271] on select "Gender unspecified Gender male Gender female" at bounding box center [397, 281] width 383 height 20
click at [226, 329] on link "Add Guest" at bounding box center [224, 338] width 45 height 18
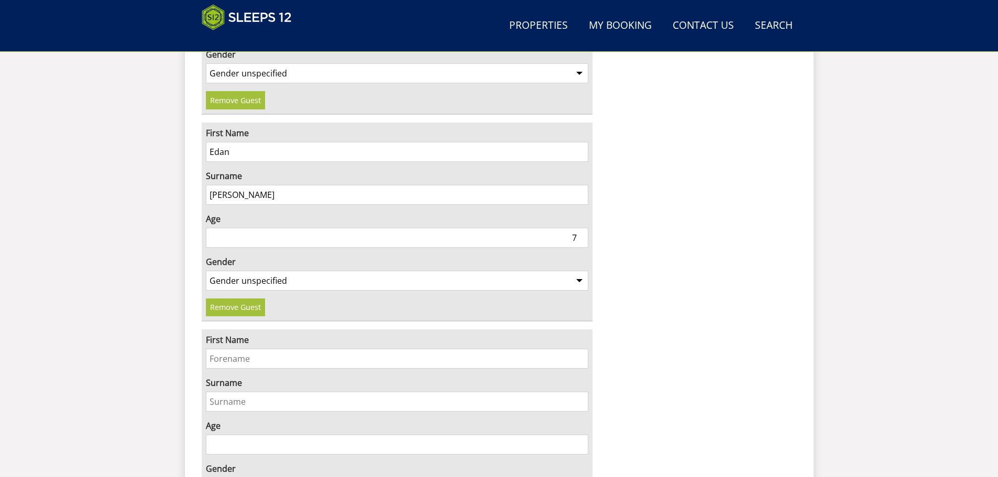
click at [220, 349] on input "First Name" at bounding box center [397, 359] width 383 height 20
type input "Sylvia"
type input "Riccioni"
click at [215, 435] on input "Age" at bounding box center [397, 445] width 383 height 20
click at [300, 435] on input "Age" at bounding box center [397, 445] width 383 height 20
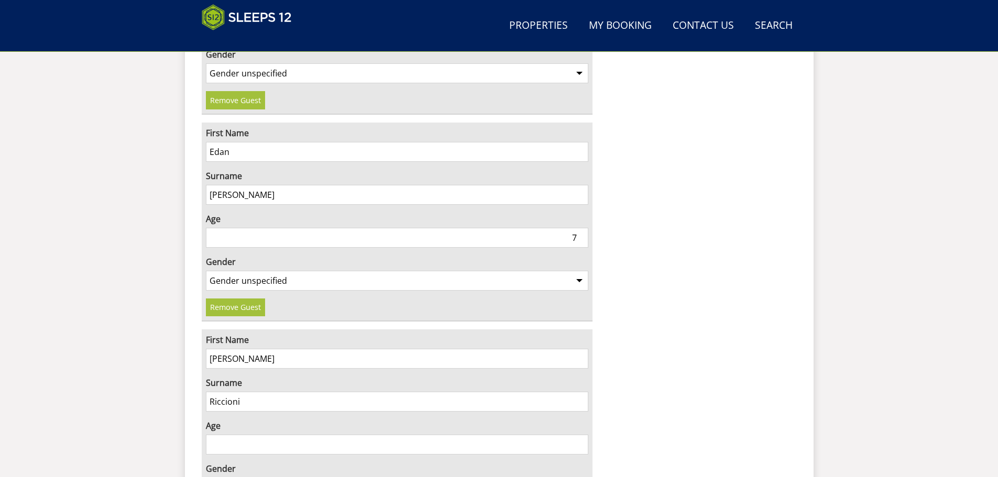
click at [290, 435] on input "Age" at bounding box center [397, 445] width 383 height 20
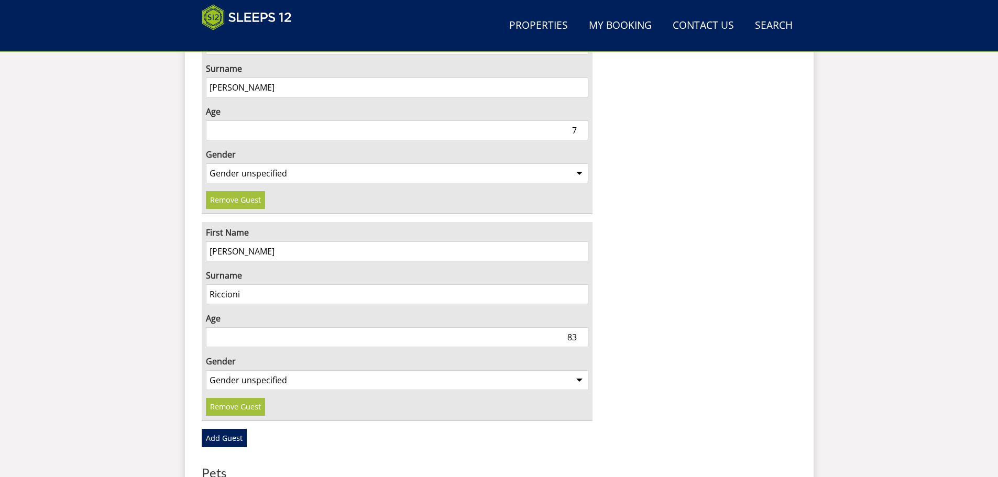
scroll to position [1707, 0]
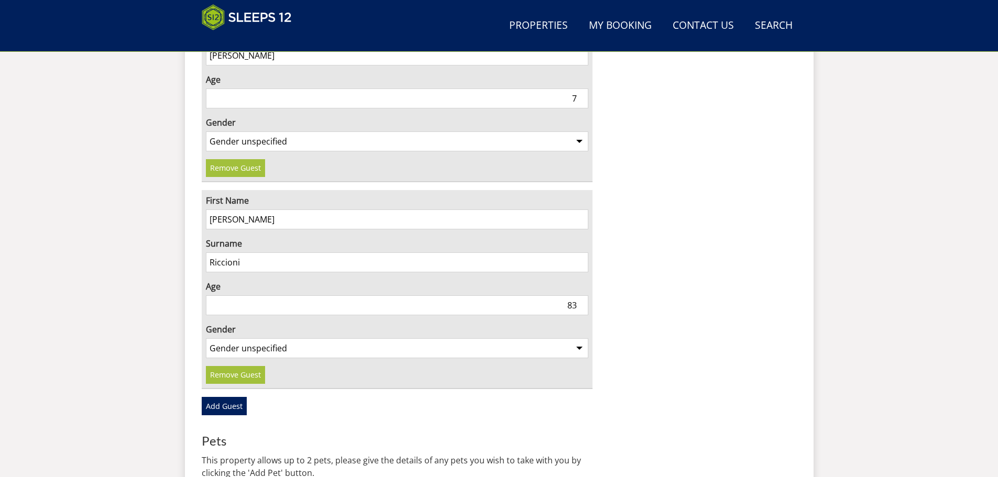
type input "83"
click at [216, 338] on select "Gender unspecified Gender male Gender female" at bounding box center [397, 348] width 383 height 20
select select "gender_female"
click at [206, 338] on select "Gender unspecified Gender male Gender female" at bounding box center [397, 348] width 383 height 20
click at [225, 397] on link "Add Guest" at bounding box center [224, 406] width 45 height 18
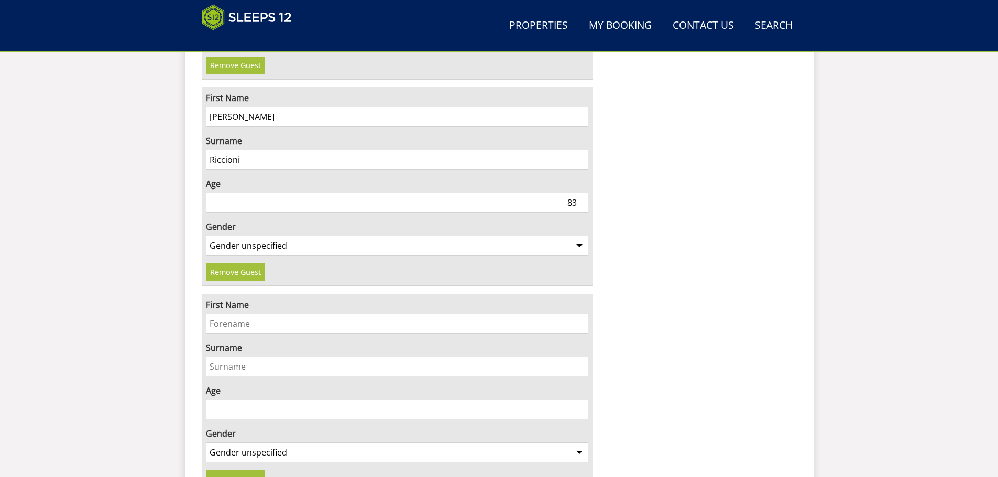
scroll to position [1846, 0]
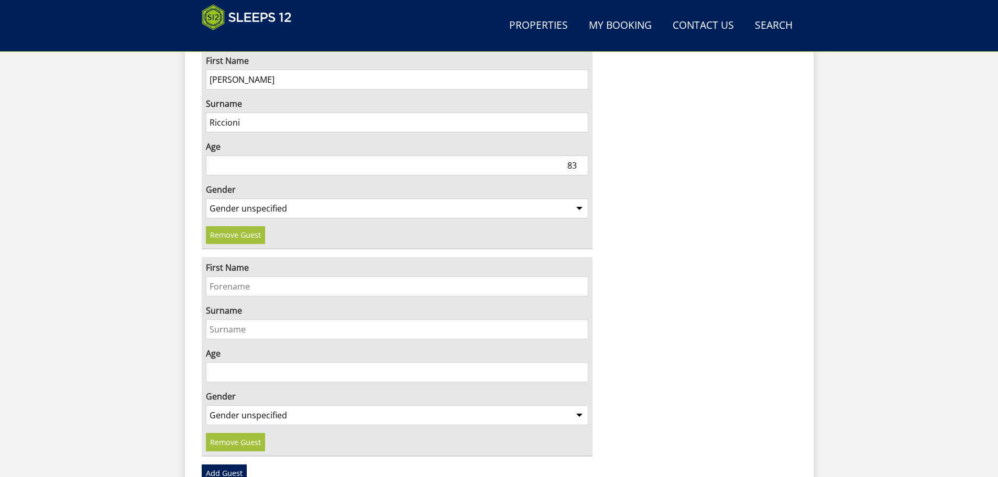
click at [219, 276] on input "First Name" at bounding box center [397, 286] width 383 height 20
type input "Suzanne"
type input "Harvey"
click at [232, 362] on input "Age" at bounding box center [397, 372] width 383 height 20
click at [230, 362] on input "Age" at bounding box center [397, 372] width 383 height 20
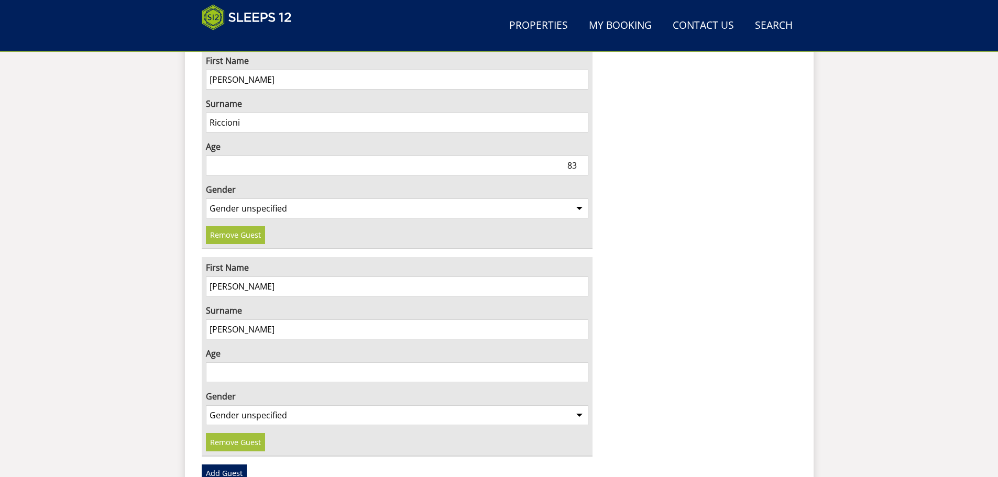
click at [231, 362] on input "Age" at bounding box center [397, 372] width 383 height 20
type input "63"
click at [213, 405] on select "Gender unspecified Gender male Gender female" at bounding box center [397, 415] width 383 height 20
select select "gender_female"
click at [206, 405] on select "Gender unspecified Gender male Gender female" at bounding box center [397, 415] width 383 height 20
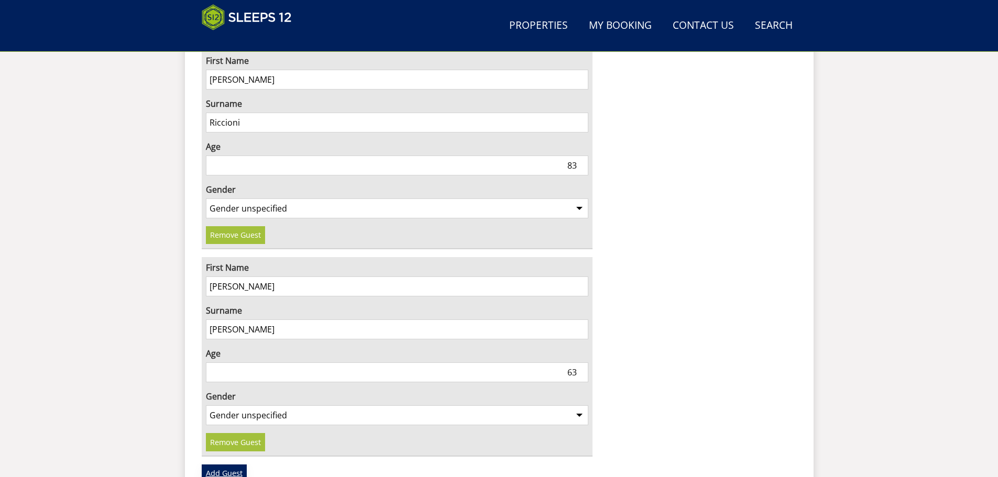
click at [214, 464] on link "Add Guest" at bounding box center [224, 473] width 45 height 18
click at [222, 276] on input "Suzanne" at bounding box center [397, 286] width 383 height 20
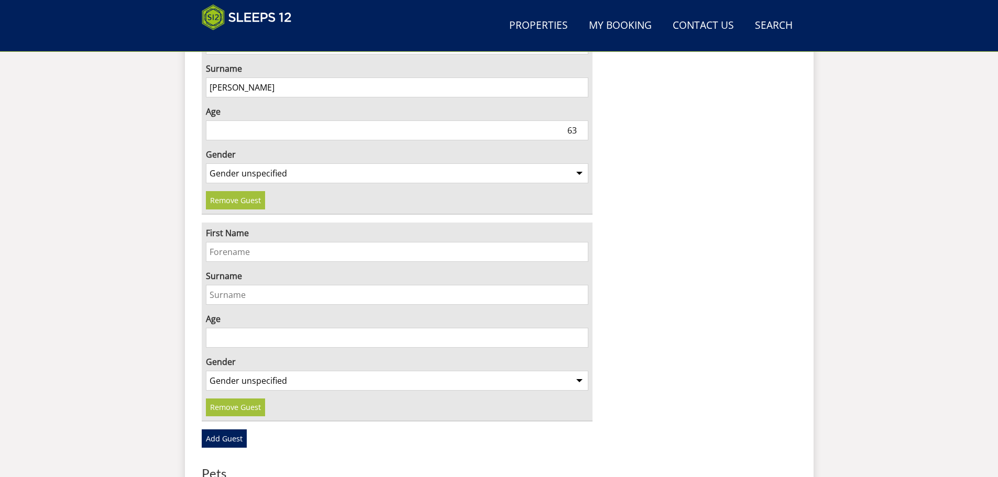
scroll to position [2126, 0]
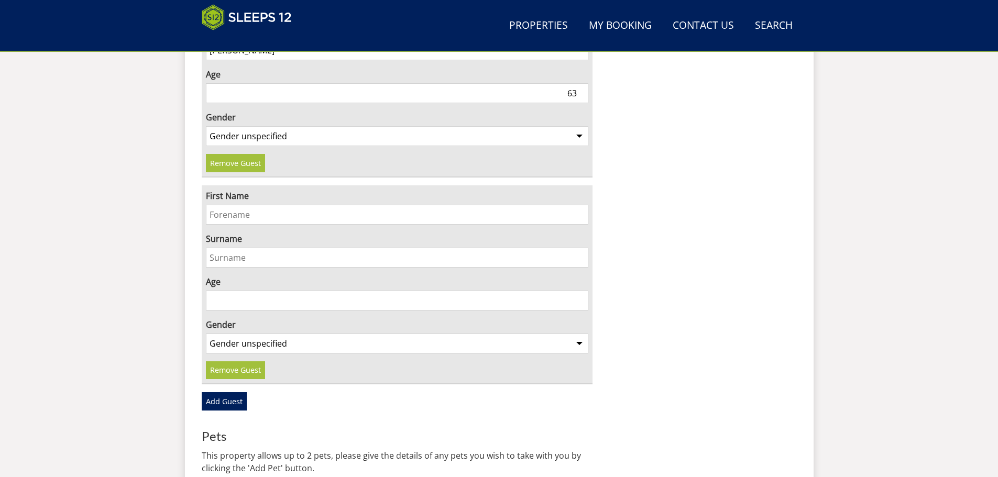
click at [225, 205] on input "First Name" at bounding box center [397, 215] width 383 height 20
type input "Marcus"
type input "Harvey"
click at [222, 291] on input "Age" at bounding box center [397, 301] width 383 height 20
type input "69"
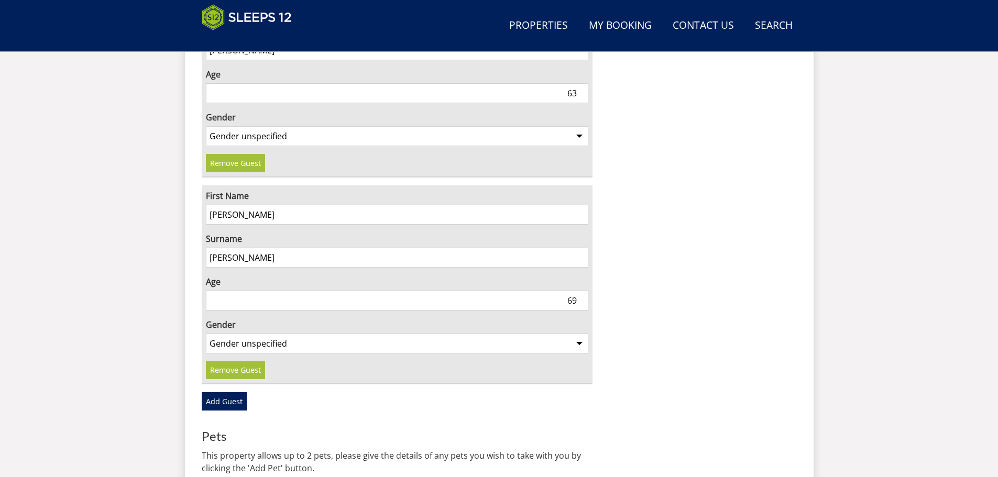
click at [219, 334] on select "Gender unspecified Gender male Gender female" at bounding box center [397, 344] width 383 height 20
select select "gender_male"
click at [206, 334] on select "Gender unspecified Gender male Gender female" at bounding box center [397, 344] width 383 height 20
click at [216, 392] on link "Add Guest" at bounding box center [224, 401] width 45 height 18
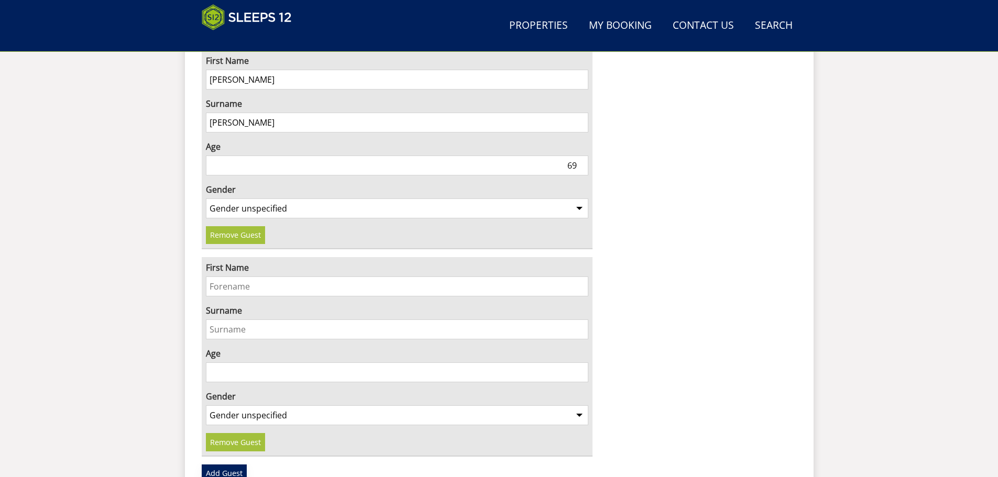
scroll to position [2265, 0]
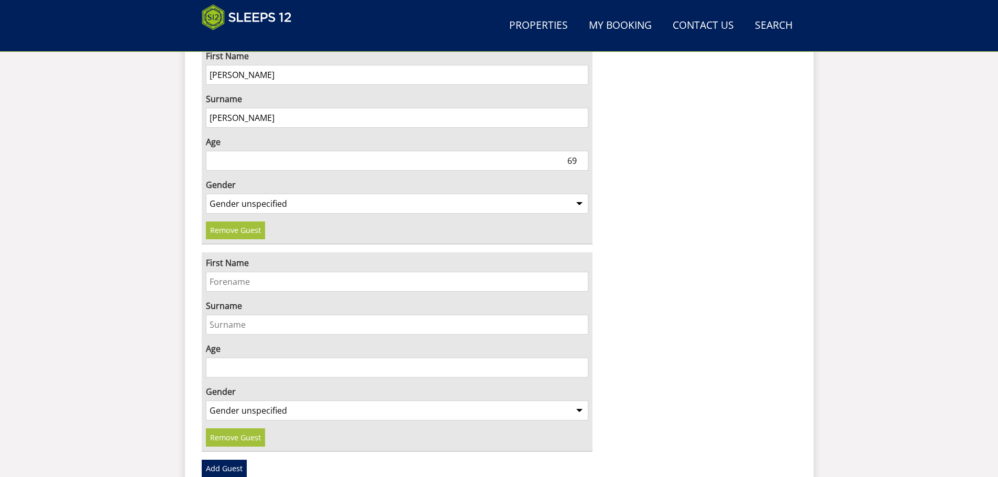
click at [211, 272] on input "First Name" at bounding box center [397, 282] width 383 height 20
type input "Beckey"
type input "Harvey"
click at [271, 358] on input "Age" at bounding box center [397, 368] width 383 height 20
type input "36"
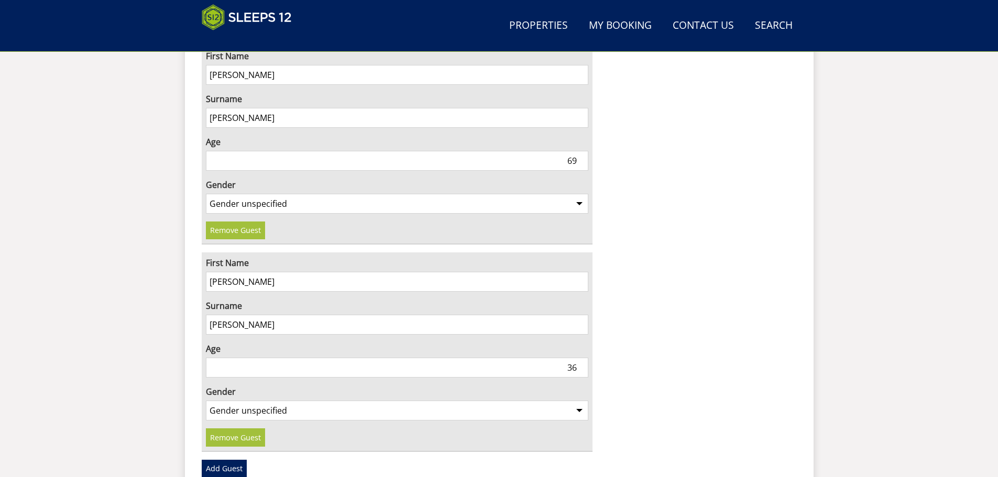
click at [211, 401] on select "Gender unspecified Gender male Gender female" at bounding box center [397, 411] width 383 height 20
select select "gender_female"
click at [206, 401] on select "Gender unspecified Gender male Gender female" at bounding box center [397, 411] width 383 height 20
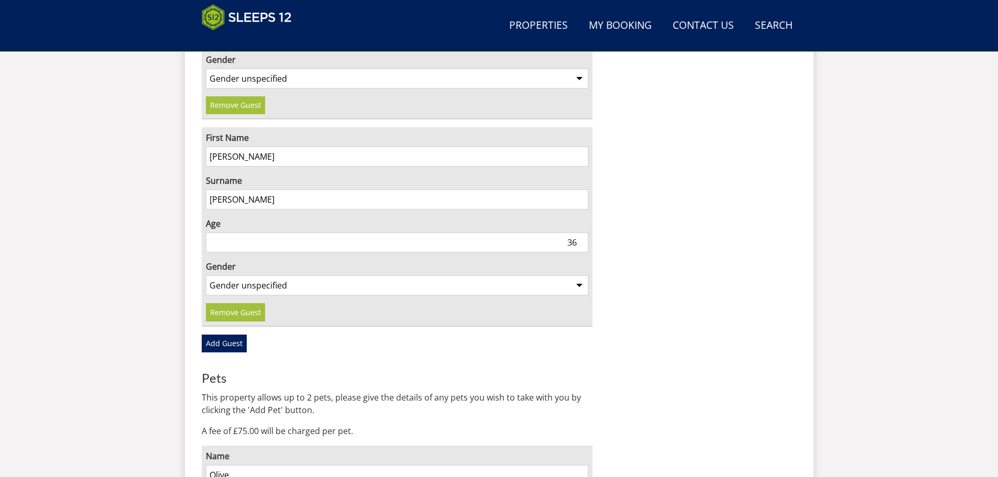
scroll to position [2405, 0]
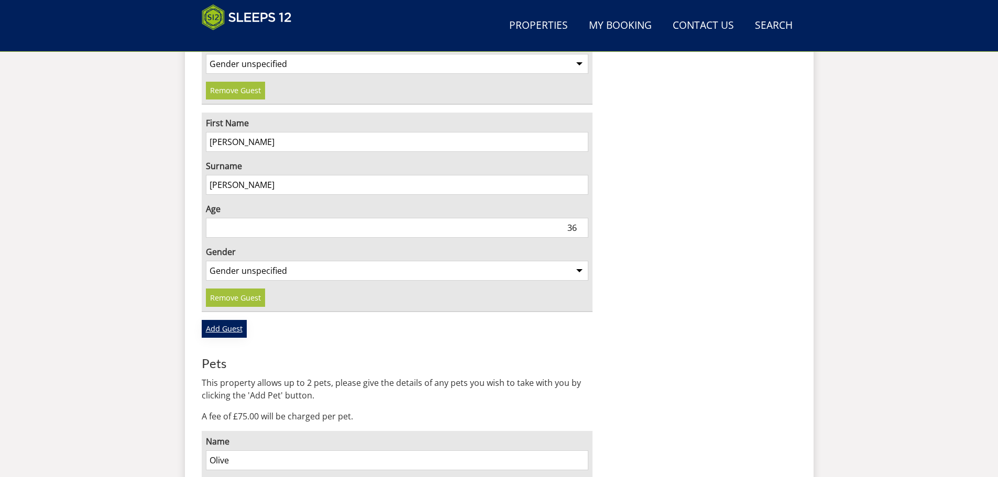
click at [214, 320] on link "Add Guest" at bounding box center [224, 329] width 45 height 18
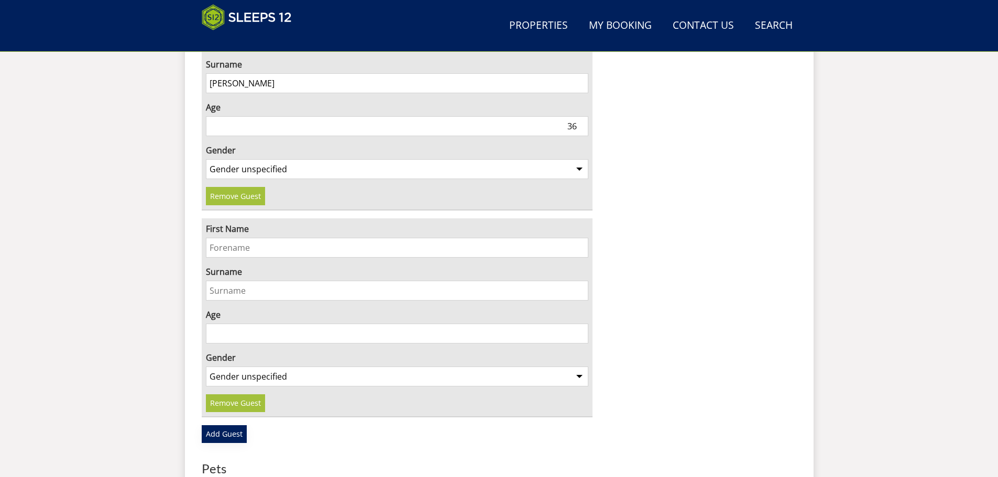
scroll to position [2544, 0]
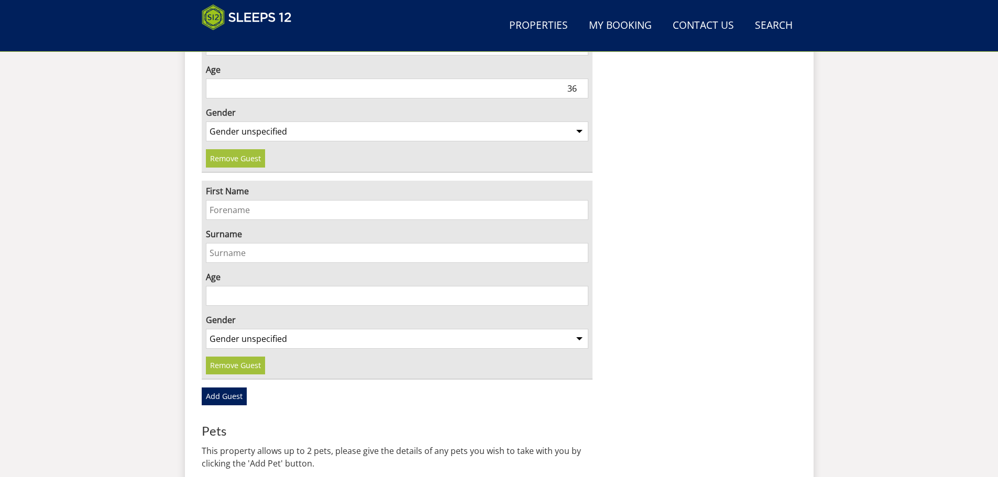
click at [217, 200] on input "First Name" at bounding box center [397, 210] width 383 height 20
type input "Stuart"
click at [208, 243] on input "Surname" at bounding box center [397, 253] width 383 height 20
click at [215, 286] on input "Age" at bounding box center [397, 296] width 383 height 20
type input "39"
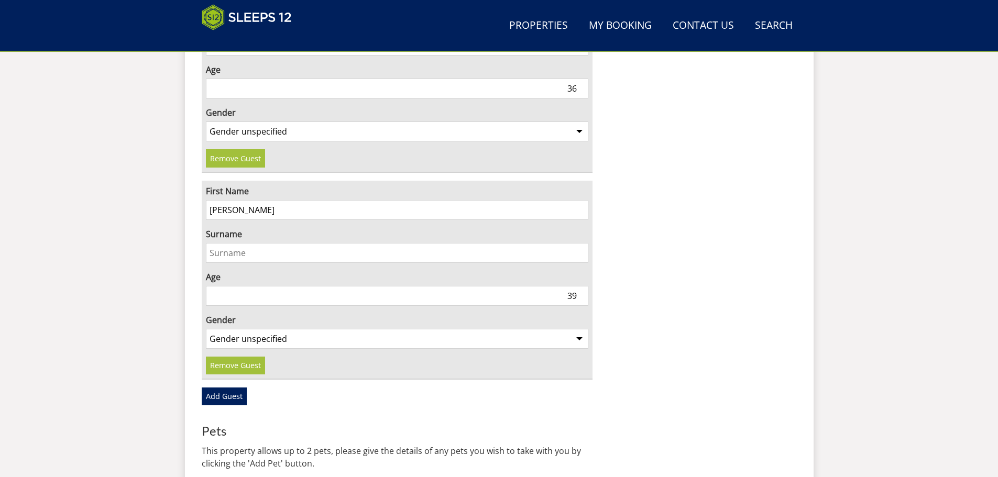
click at [214, 243] on input "Surname" at bounding box center [397, 253] width 383 height 20
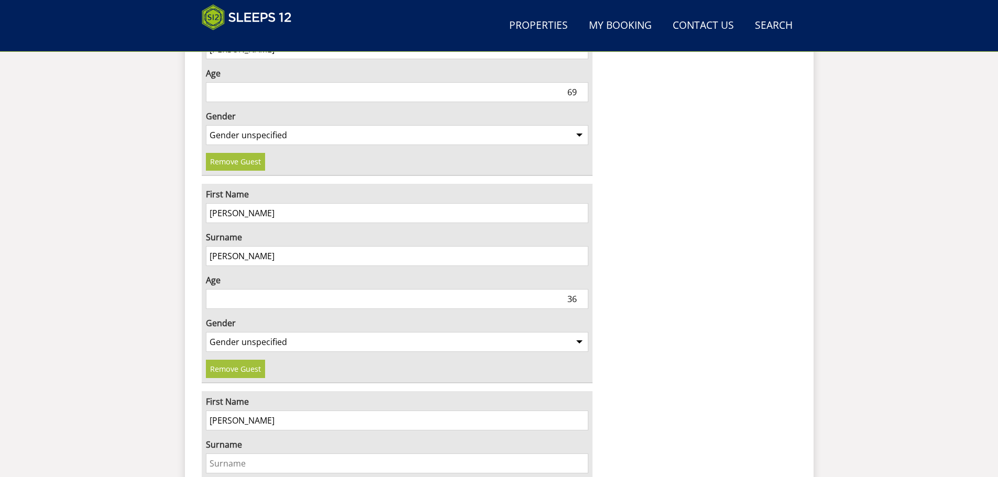
scroll to position [2265, 0]
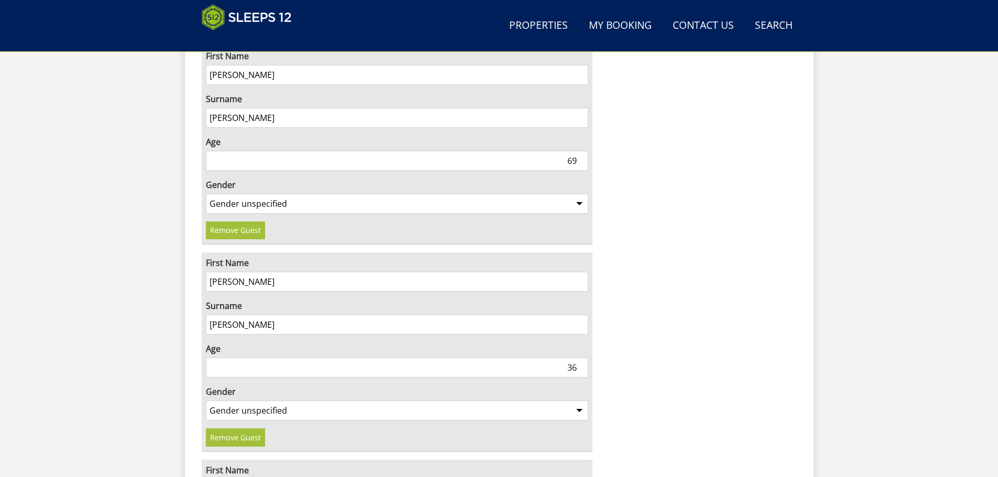
click at [575, 151] on input "69" at bounding box center [397, 161] width 383 height 20
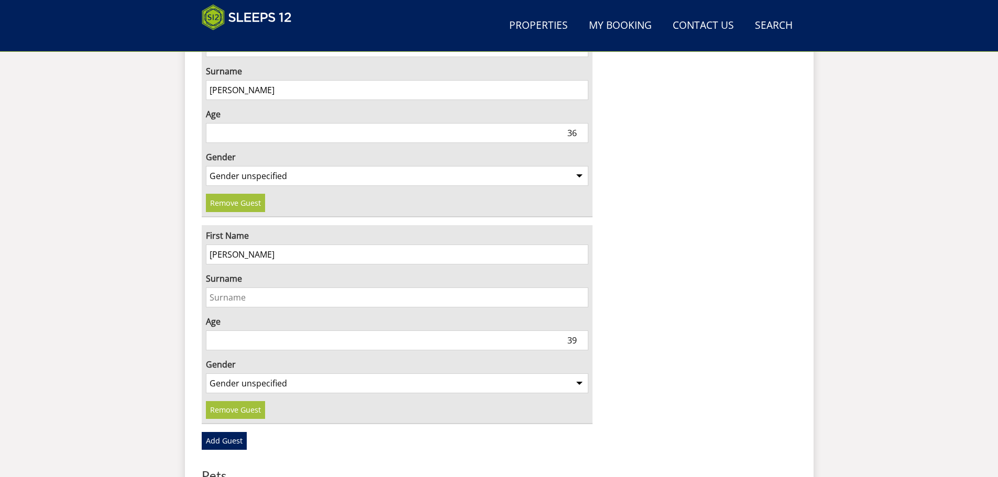
scroll to position [2544, 0]
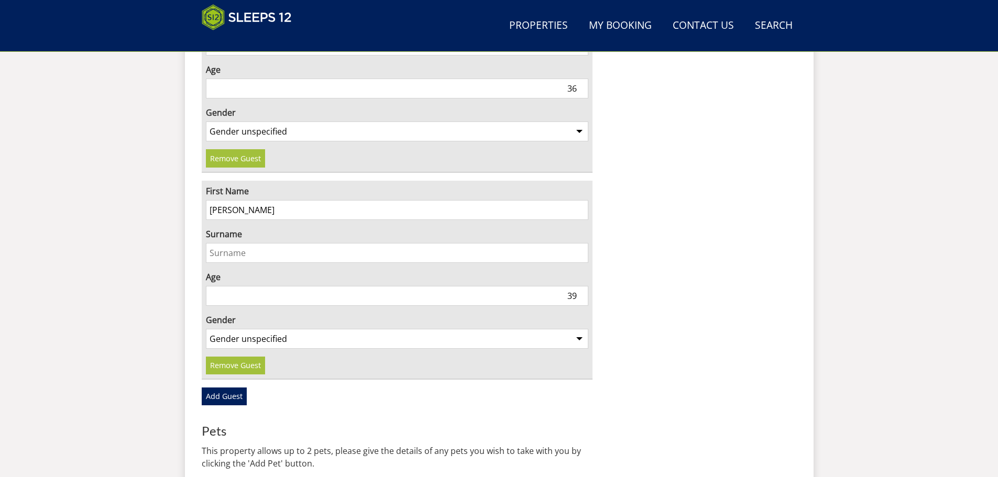
type input "67"
click at [224, 243] on input "Surname" at bounding box center [397, 253] width 383 height 20
type input "Henstridge"
click at [224, 286] on input "39" at bounding box center [397, 296] width 383 height 20
click at [232, 329] on select "Gender unspecified Gender male Gender female" at bounding box center [397, 339] width 383 height 20
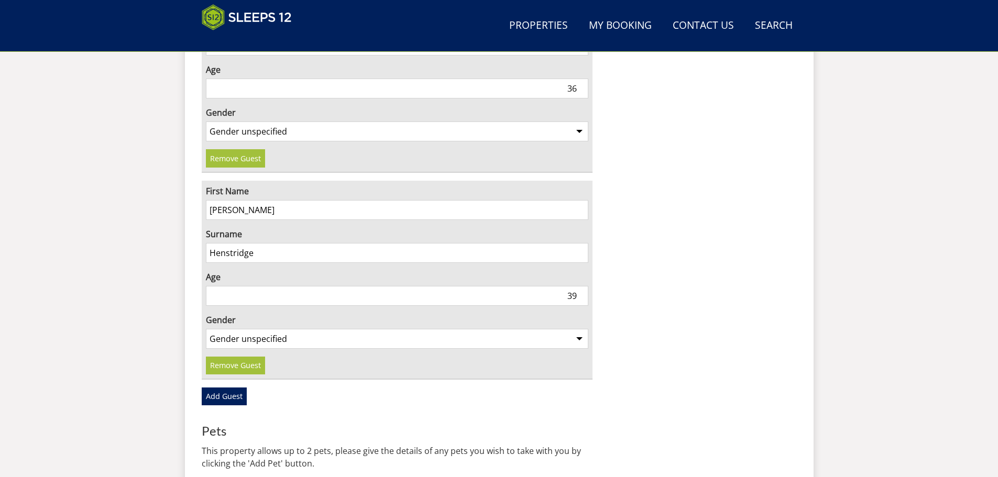
select select "gender_male"
click at [206, 329] on select "Gender unspecified Gender male Gender female" at bounding box center [397, 339] width 383 height 20
click at [226, 388] on link "Add Guest" at bounding box center [224, 397] width 45 height 18
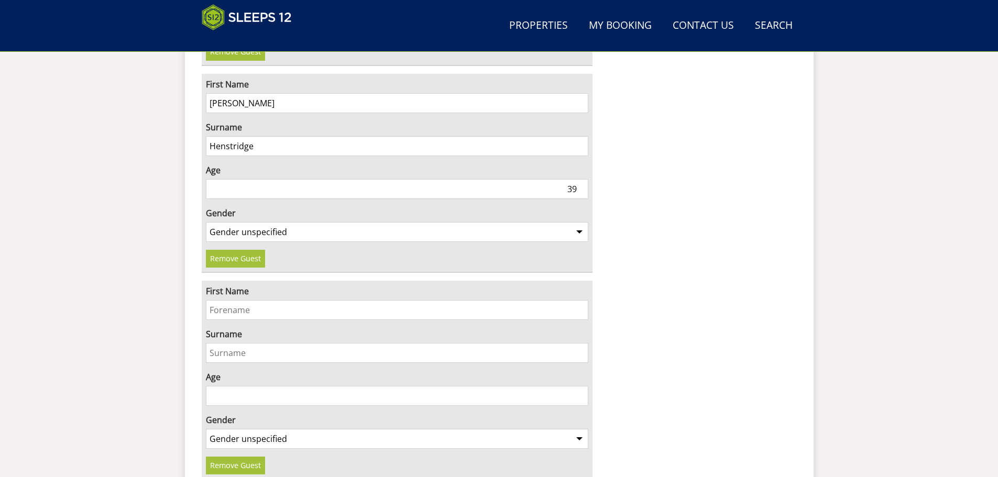
scroll to position [2684, 0]
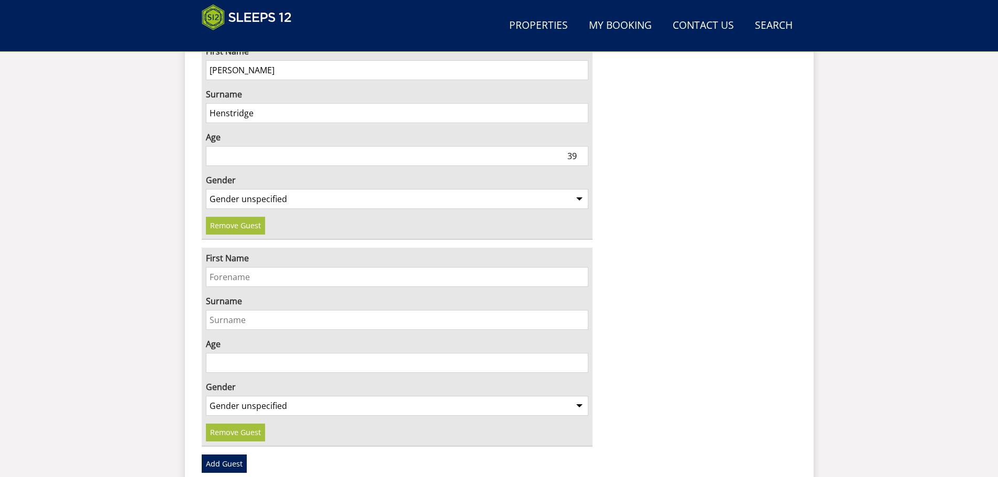
click at [221, 267] on input "First Name" at bounding box center [397, 277] width 383 height 20
type input "E"
drag, startPoint x: 239, startPoint y: 248, endPoint x: 300, endPoint y: 254, distance: 61.1
click at [300, 267] on input "Aubrey Henstridge" at bounding box center [397, 277] width 383 height 20
type input "Aubrey"
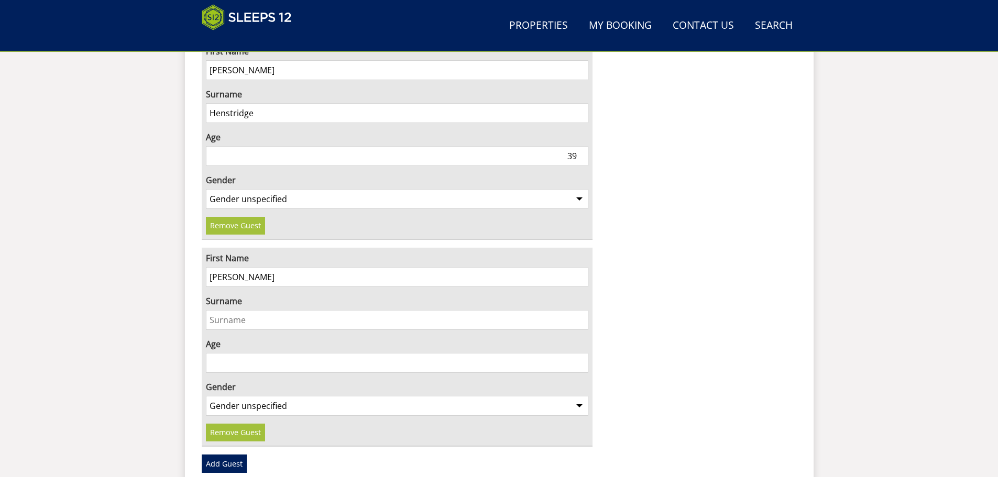
click at [275, 310] on input "Surname" at bounding box center [397, 320] width 383 height 20
paste input "Henstridge"
type input "Henstridge"
click at [259, 353] on input "Age" at bounding box center [397, 363] width 383 height 20
click at [581, 353] on input "0" at bounding box center [397, 363] width 383 height 20
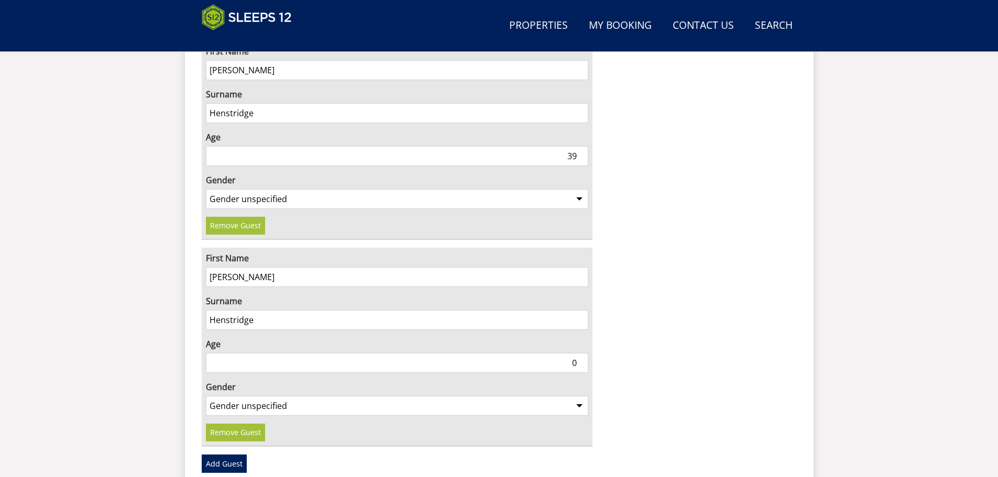
drag, startPoint x: 568, startPoint y: 333, endPoint x: 578, endPoint y: 340, distance: 12.8
click at [578, 353] on input "0" at bounding box center [397, 363] width 383 height 20
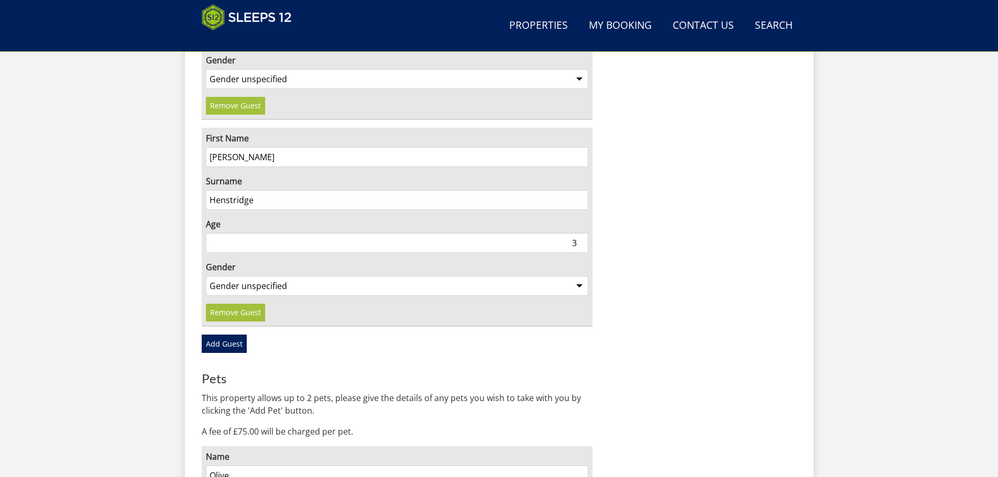
scroll to position [2824, 0]
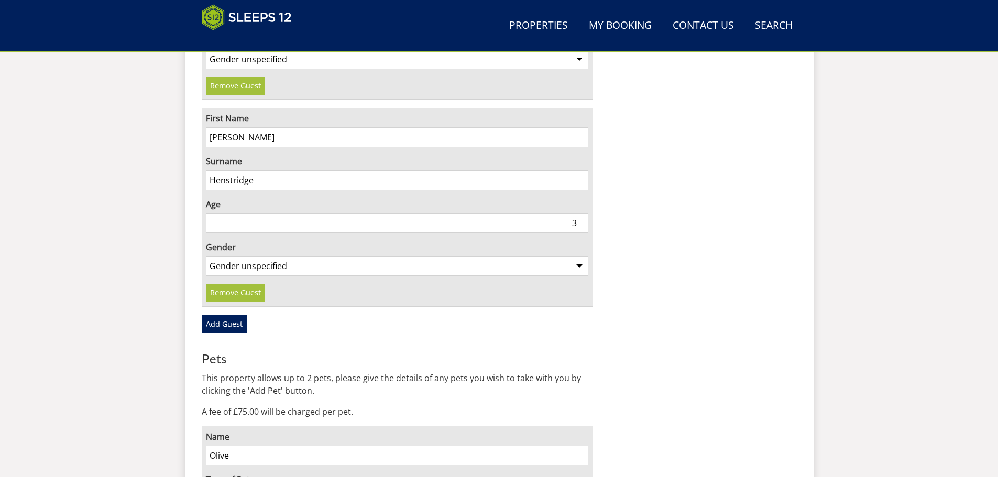
type input "3"
click at [313, 256] on select "Gender unspecified Gender male Gender female" at bounding box center [397, 266] width 383 height 20
select select "gender_male"
click at [206, 256] on select "Gender unspecified Gender male Gender female" at bounding box center [397, 266] width 383 height 20
click at [213, 315] on link "Add Guest" at bounding box center [224, 324] width 45 height 18
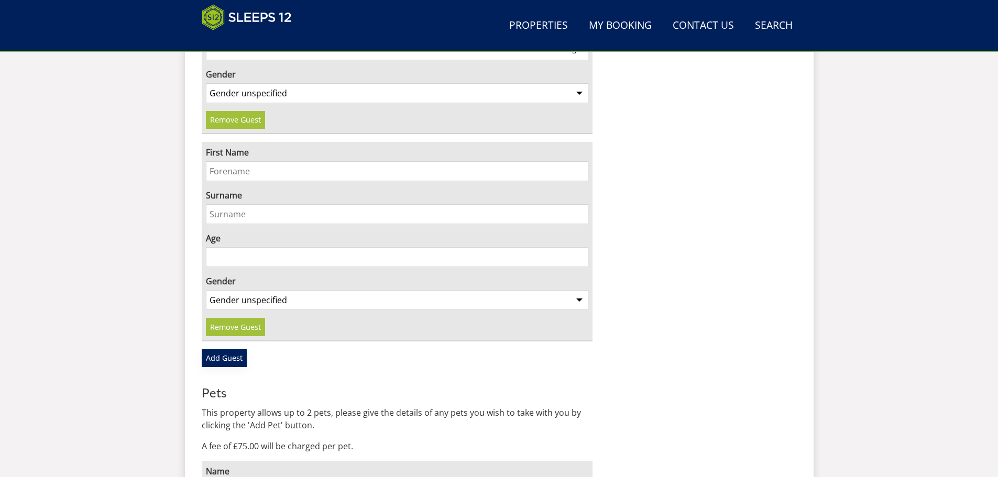
scroll to position [2963, 0]
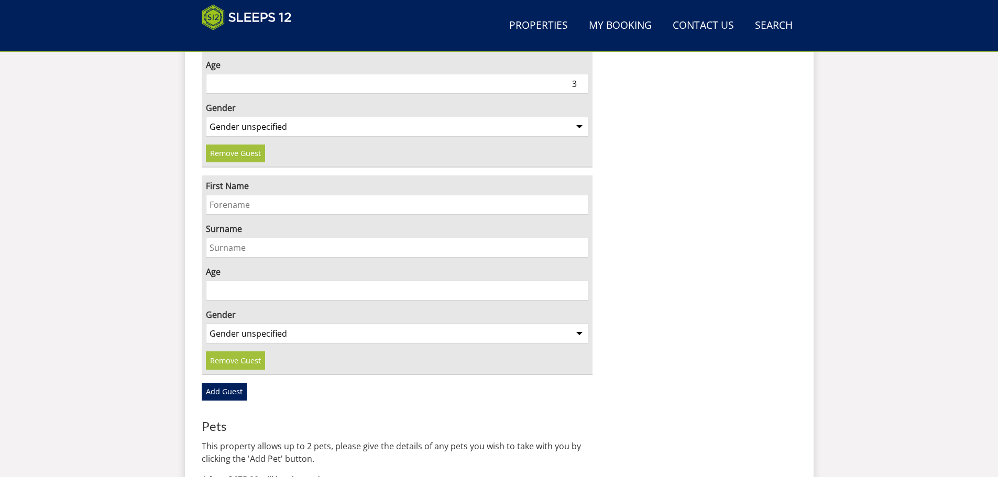
click at [223, 195] on input "First Name" at bounding box center [397, 205] width 383 height 20
type input "Isabella"
type input "Pickering"
click at [218, 281] on input "Age" at bounding box center [397, 291] width 383 height 20
type input "31"
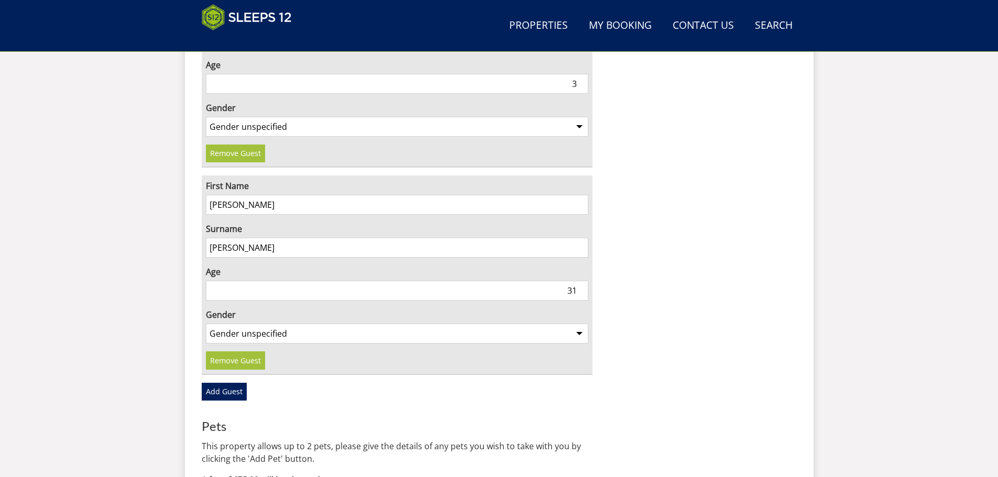
click at [217, 324] on select "Gender unspecified Gender male Gender female" at bounding box center [397, 334] width 383 height 20
select select "gender_female"
click at [206, 324] on select "Gender unspecified Gender male Gender female" at bounding box center [397, 334] width 383 height 20
click at [224, 383] on link "Add Guest" at bounding box center [224, 392] width 45 height 18
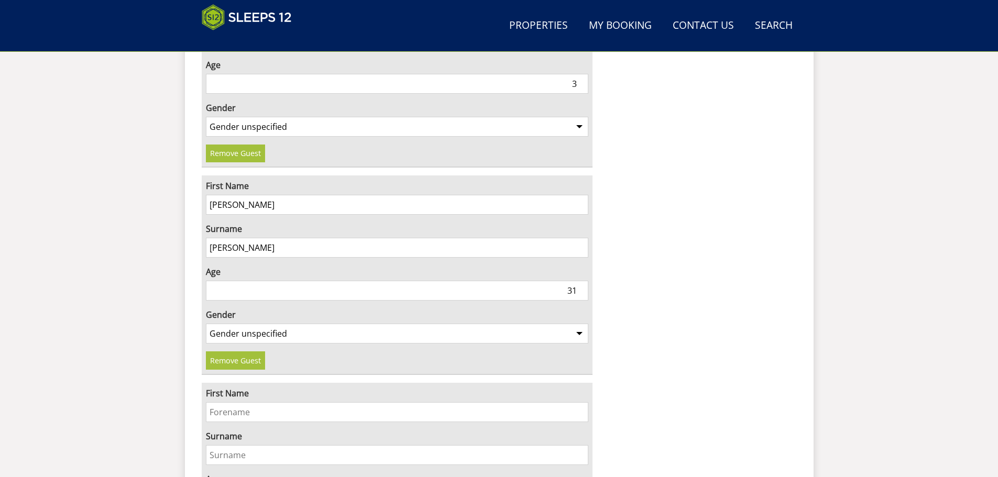
scroll to position [3103, 0]
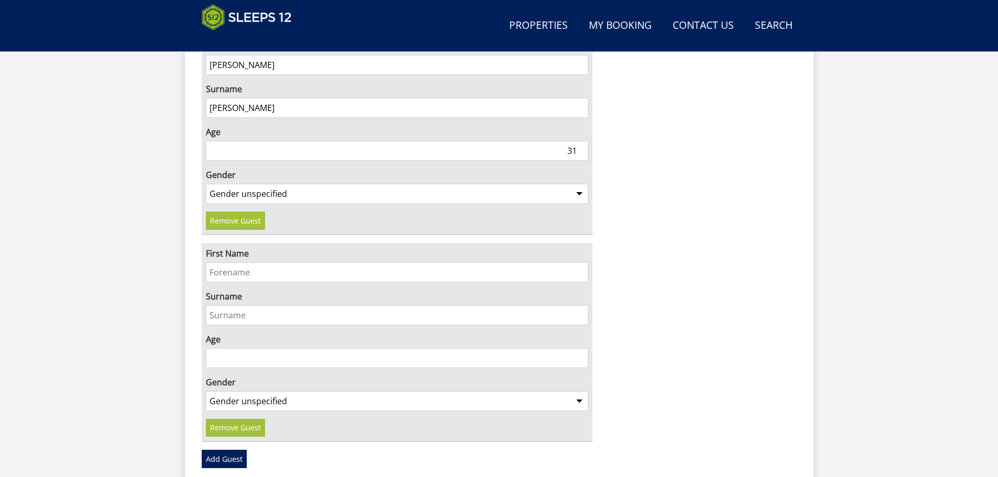
click at [217, 262] on input "First Name" at bounding box center [397, 272] width 383 height 20
type input "Henry"
type input "Pickering"
type input "31"
click at [219, 391] on select "Gender unspecified Gender male Gender female" at bounding box center [397, 401] width 383 height 20
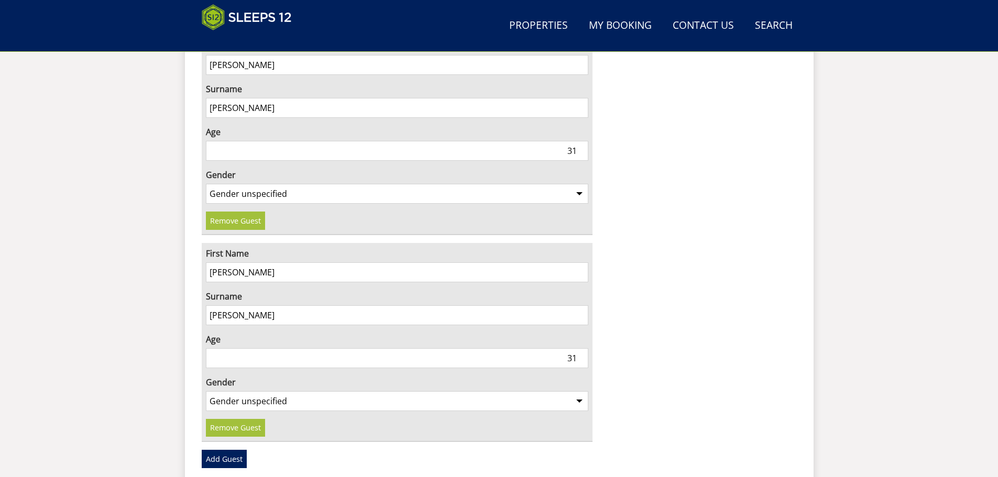
select select "gender_male"
click at [206, 391] on select "Gender unspecified Gender male Gender female" at bounding box center [397, 401] width 383 height 20
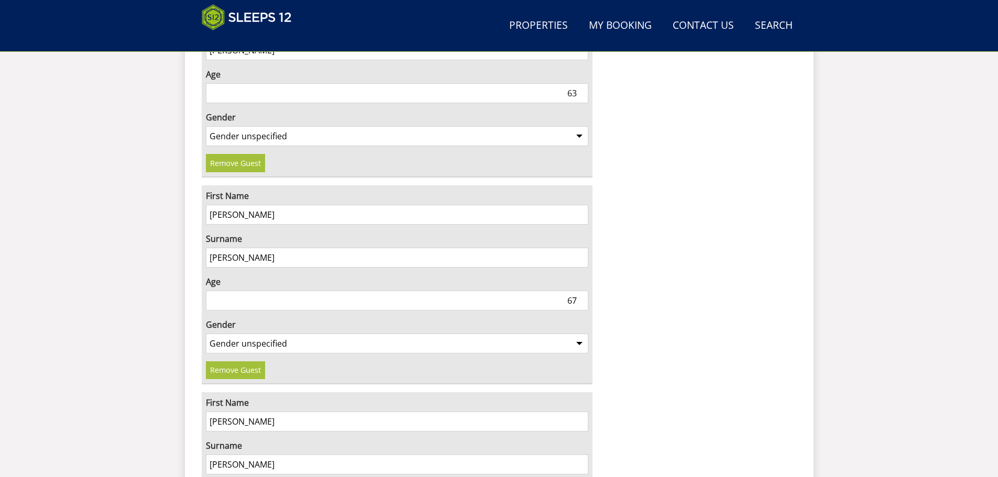
scroll to position [2265, 0]
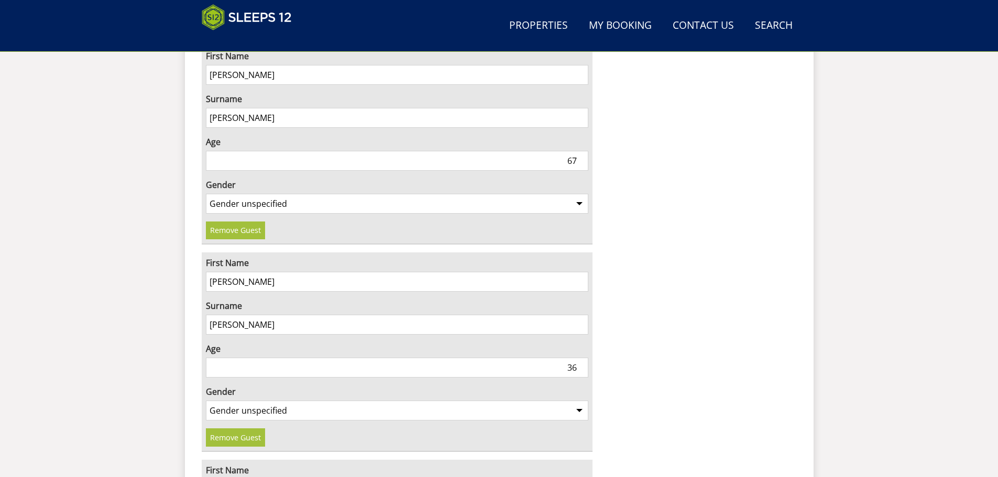
drag, startPoint x: 237, startPoint y: 258, endPoint x: 196, endPoint y: 257, distance: 40.9
type input "Rebecca"
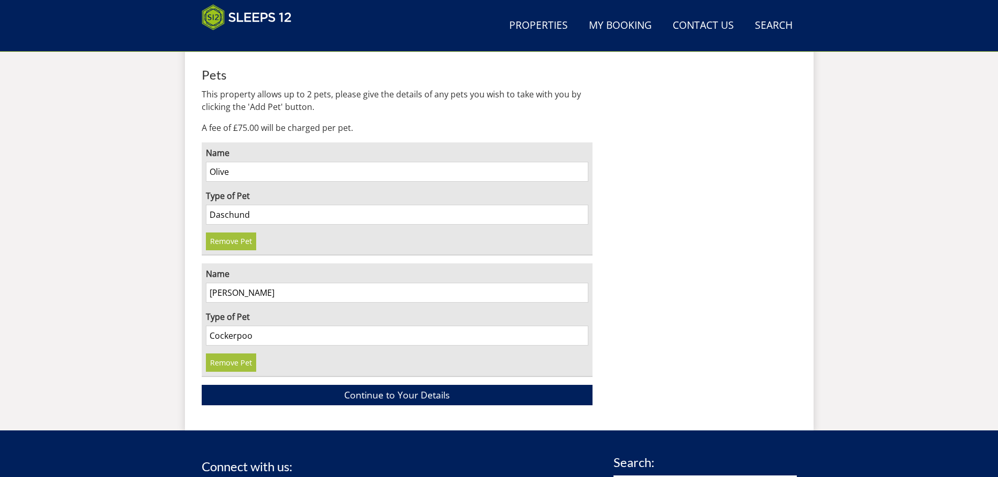
scroll to position [3382, 0]
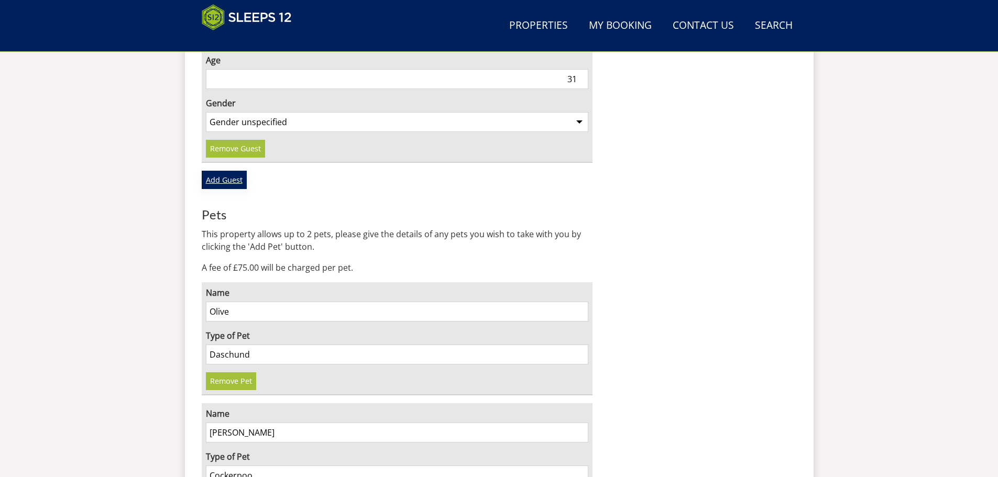
click at [216, 171] on link "Add Guest" at bounding box center [224, 180] width 45 height 18
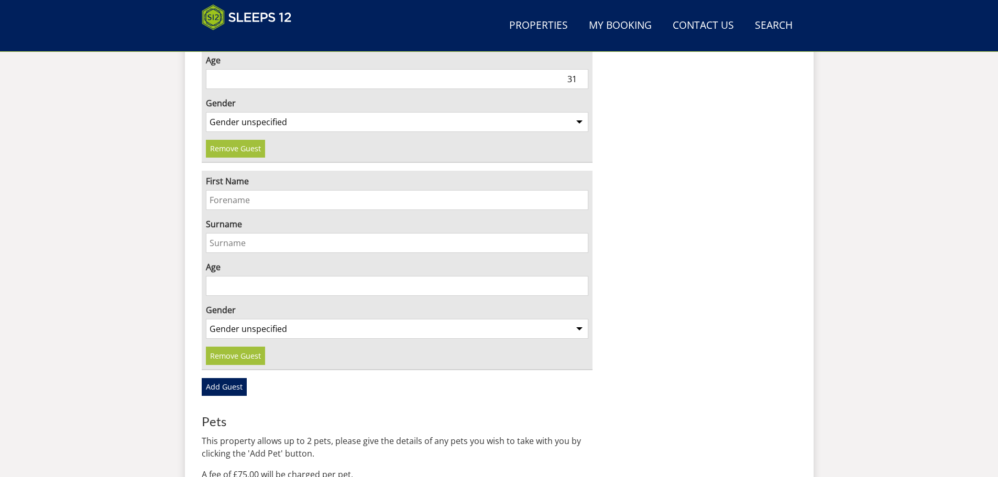
click at [217, 190] on input "First Name" at bounding box center [397, 200] width 383 height 20
type input "Jude"
click at [225, 233] on input "Hentridge" at bounding box center [397, 243] width 383 height 20
type input "Henstridge"
click at [208, 276] on input "Age" at bounding box center [397, 286] width 383 height 20
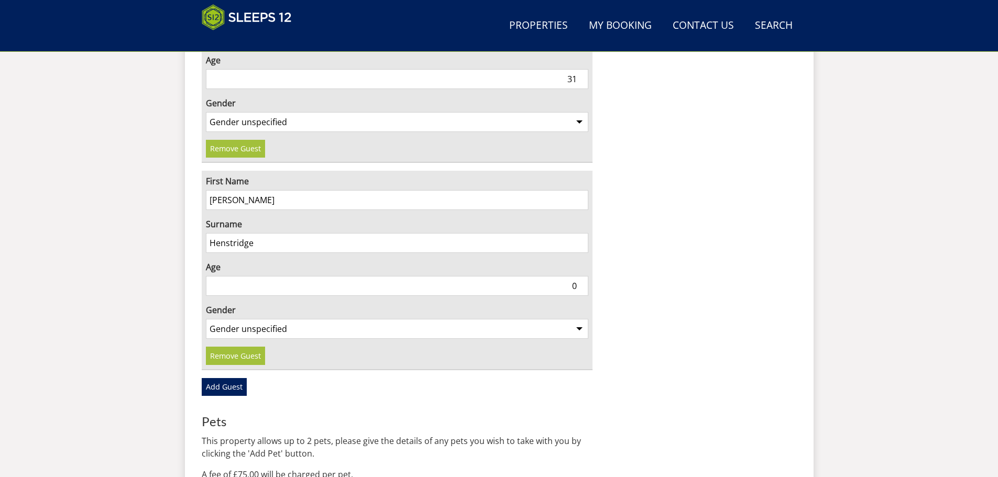
type input "0"
click at [578, 276] on input "0" at bounding box center [397, 286] width 383 height 20
drag, startPoint x: 557, startPoint y: 257, endPoint x: 597, endPoint y: 258, distance: 40.3
click at [213, 319] on select "Gender unspecified Gender male Gender female" at bounding box center [397, 329] width 383 height 20
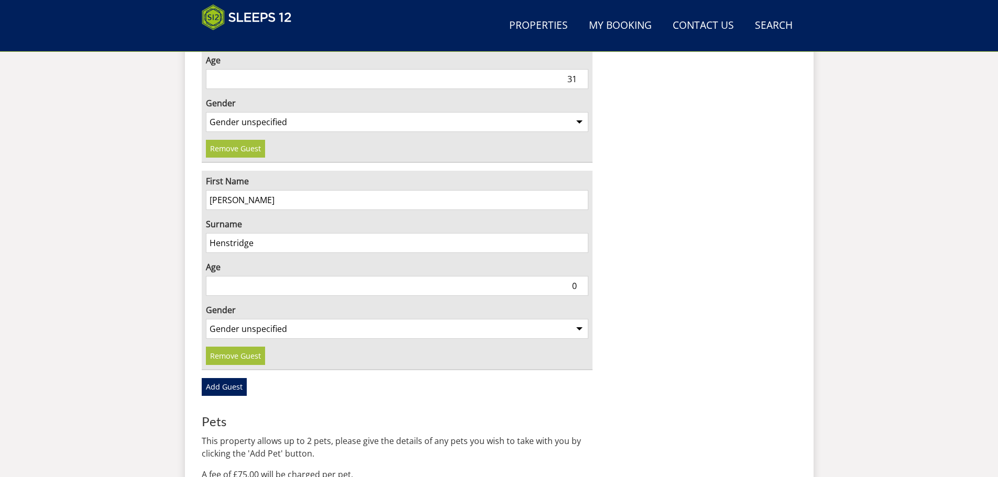
select select "gender_male"
click at [206, 319] on select "Gender unspecified Gender male Gender female" at bounding box center [397, 329] width 383 height 20
click at [261, 233] on input "Henstridge" at bounding box center [397, 243] width 383 height 20
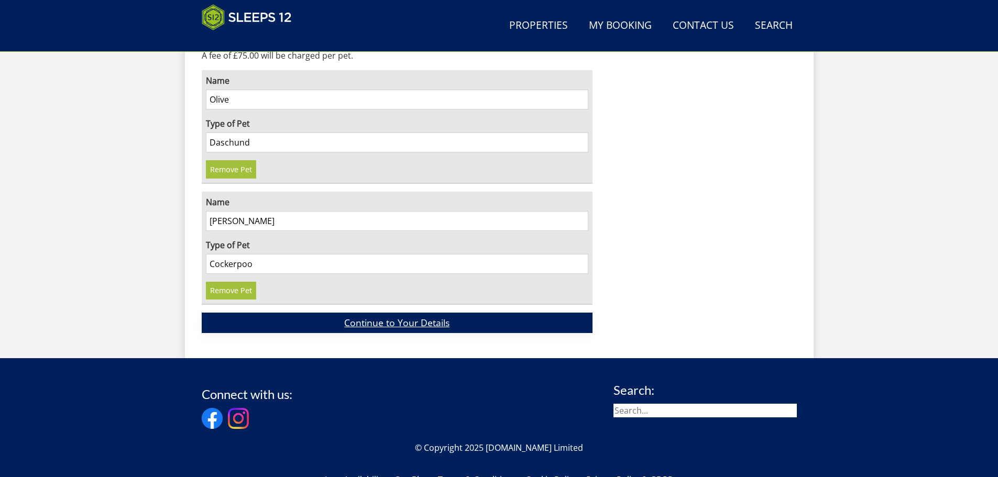
type input "Henstridge (baby)"
click at [363, 313] on link "Continue to Your Details" at bounding box center [397, 323] width 391 height 20
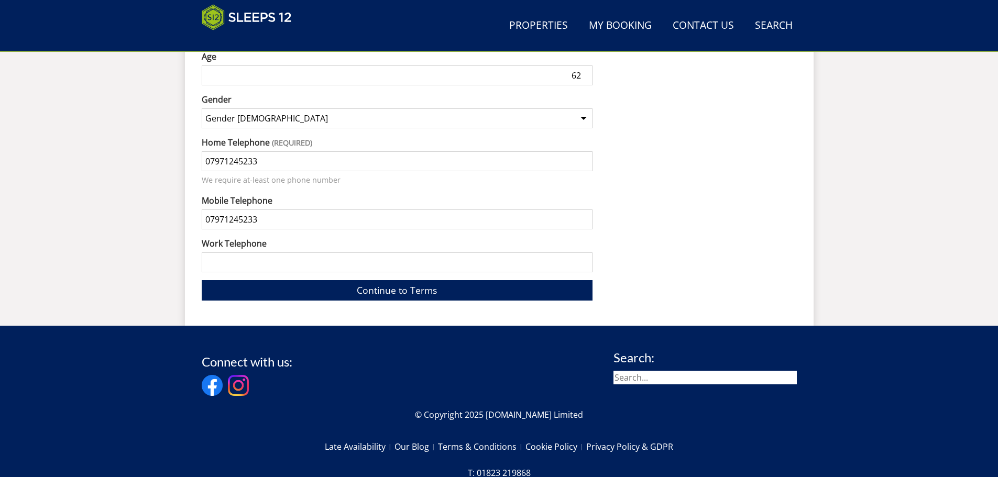
scroll to position [1009, 0]
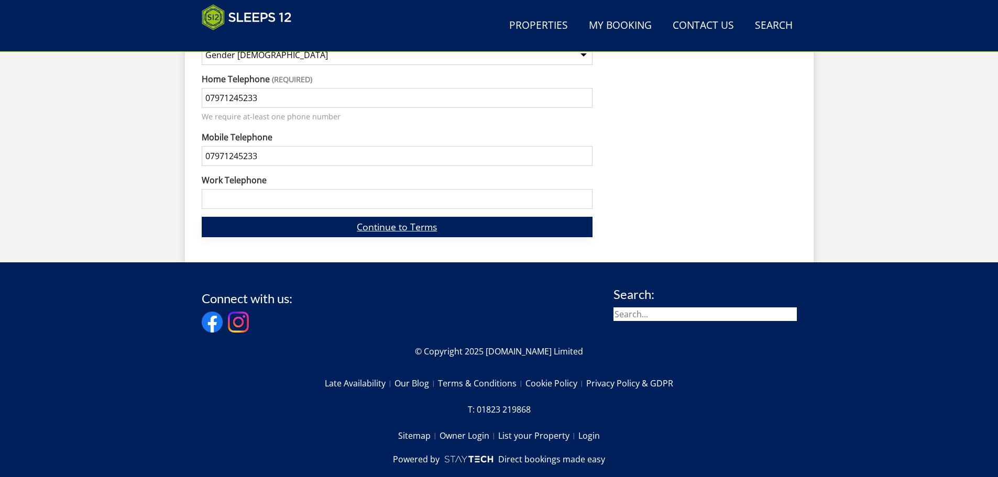
click at [320, 217] on link "Continue to Terms" at bounding box center [397, 227] width 391 height 20
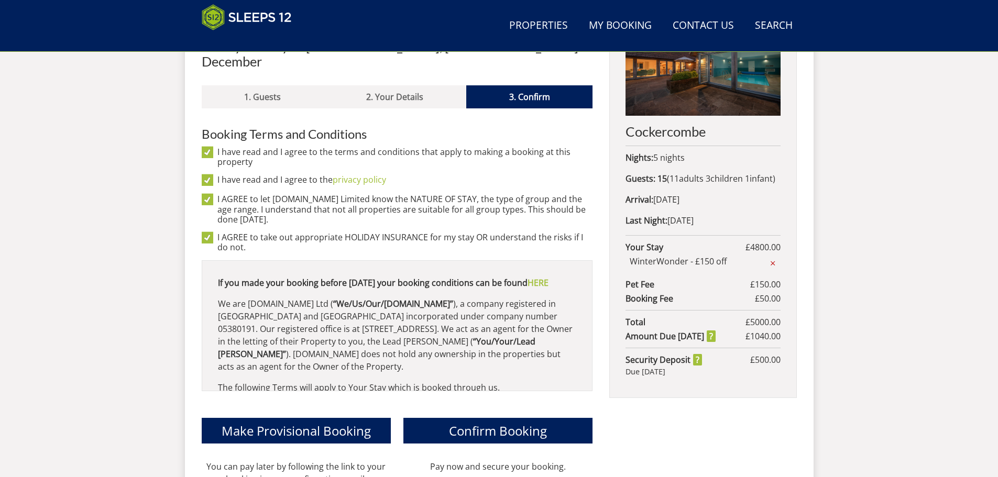
scroll to position [590, 0]
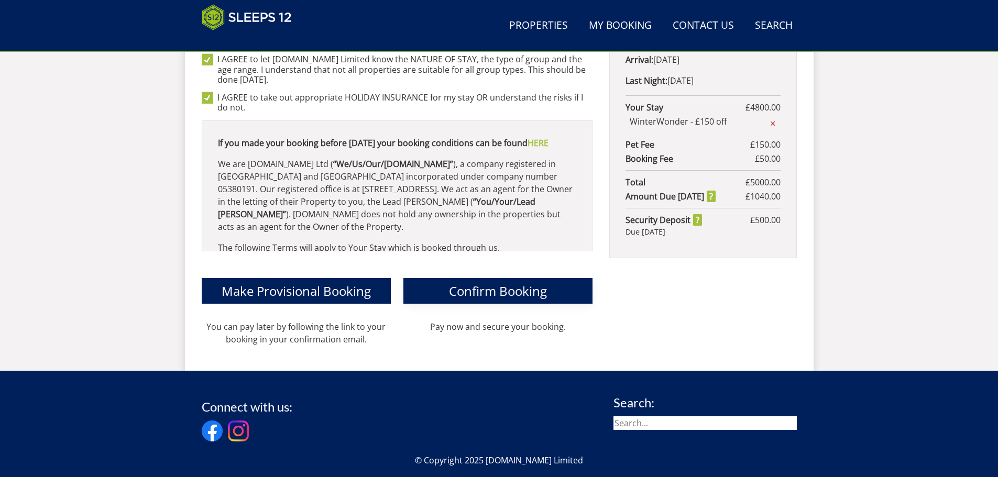
click at [462, 282] on span "Confirm Booking" at bounding box center [498, 290] width 98 height 17
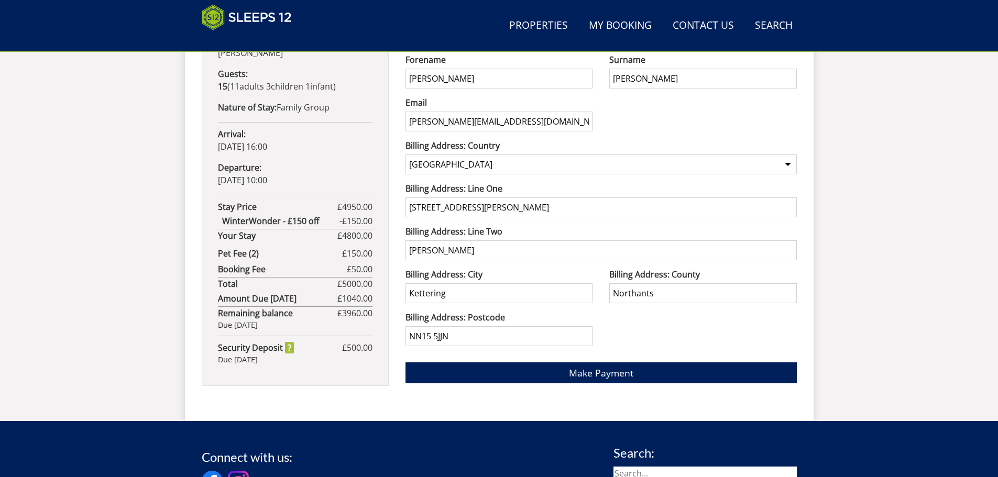
scroll to position [668, 0]
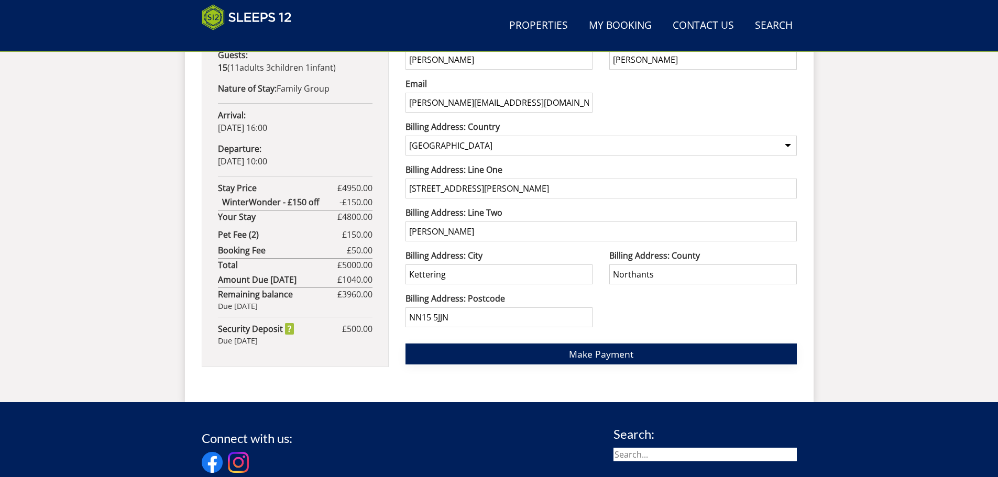
click at [581, 352] on span "Make Payment" at bounding box center [601, 354] width 64 height 13
